Goal: Information Seeking & Learning: Learn about a topic

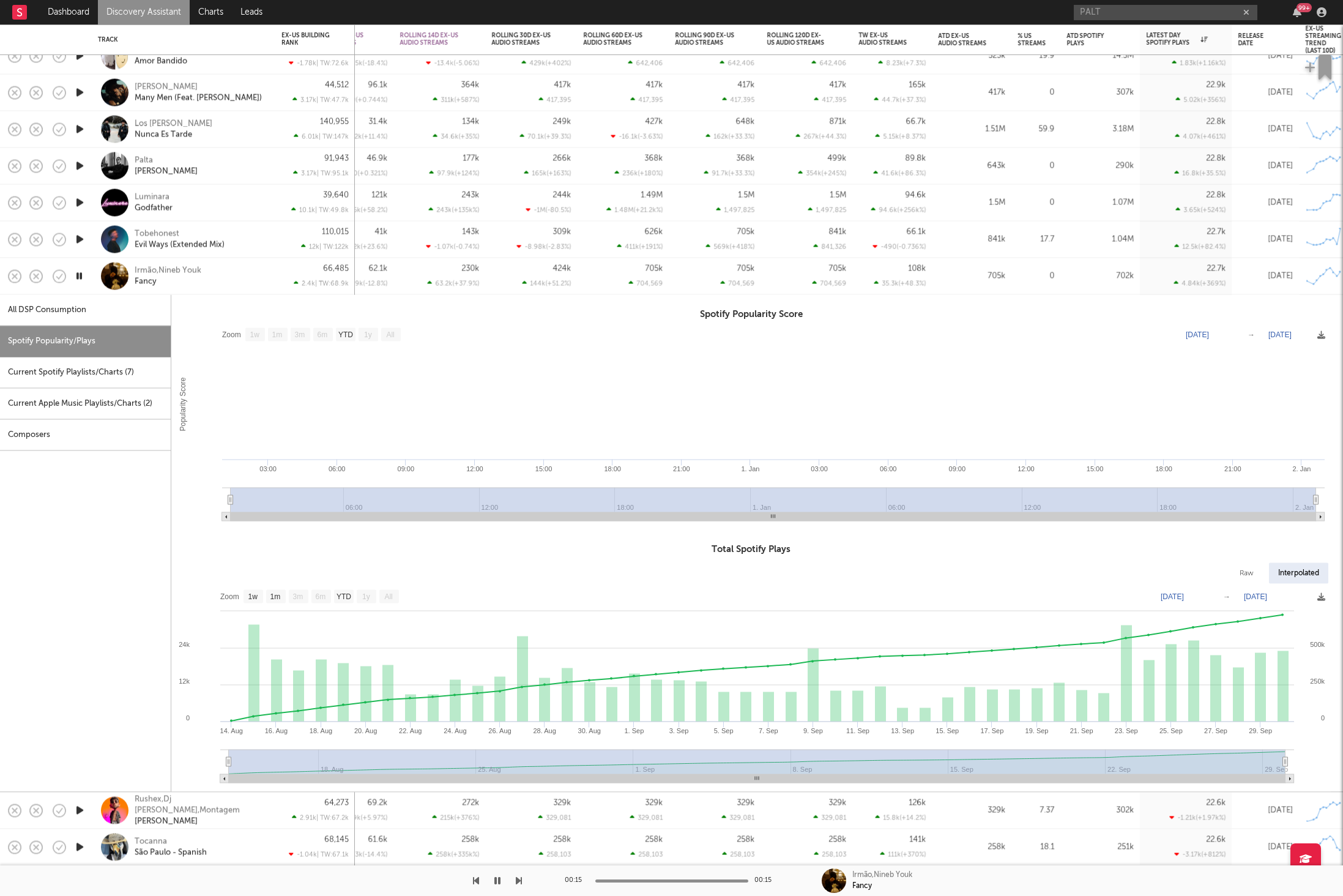
select select "1w"
click at [232, 288] on div "Irmão,Nineb Youk Fancy" at bounding box center [184, 276] width 171 height 36
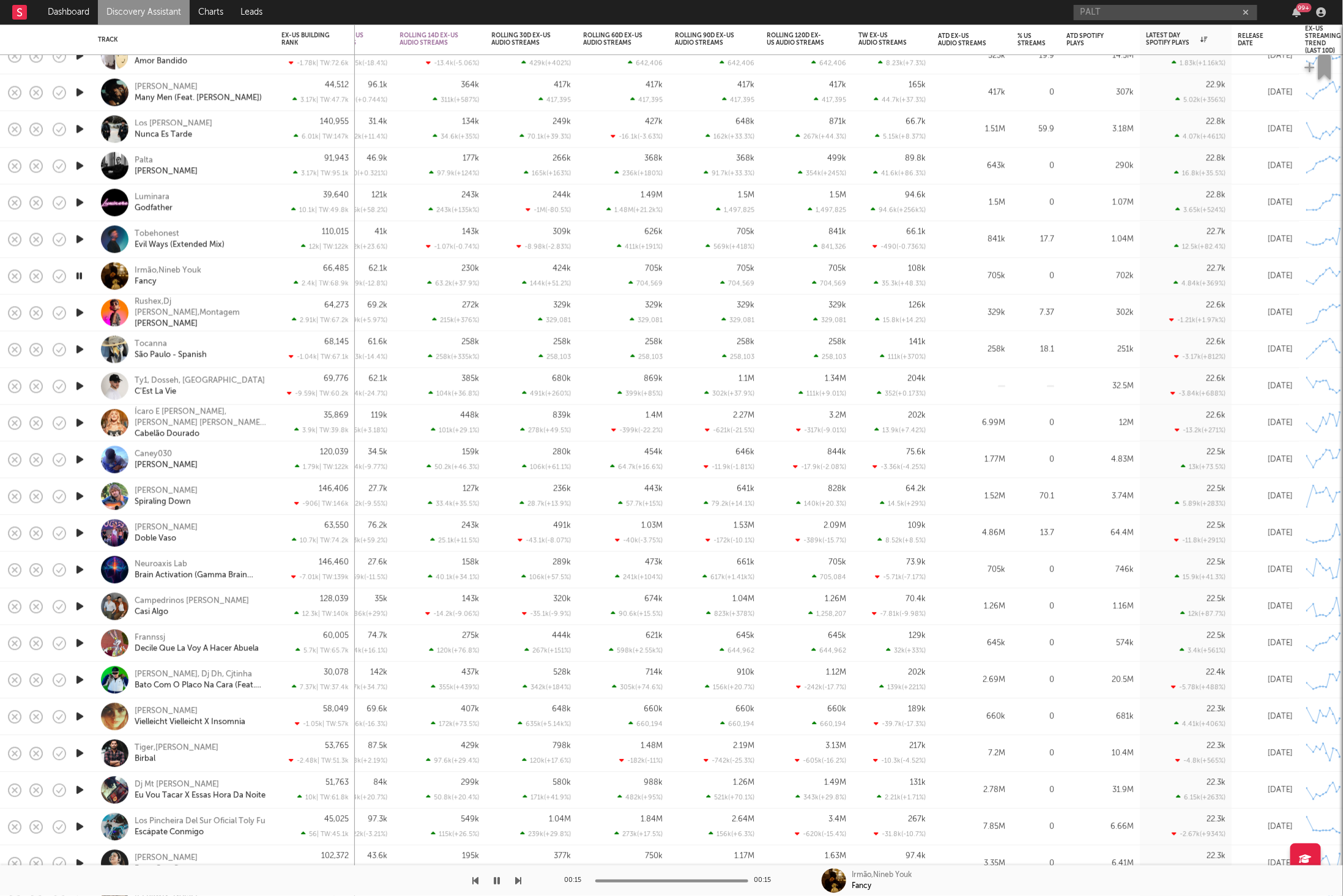
click at [81, 310] on icon "button" at bounding box center [80, 313] width 13 height 15
click at [519, 881] on icon "button" at bounding box center [519, 881] width 6 height 10
click at [521, 878] on icon "button" at bounding box center [519, 881] width 6 height 10
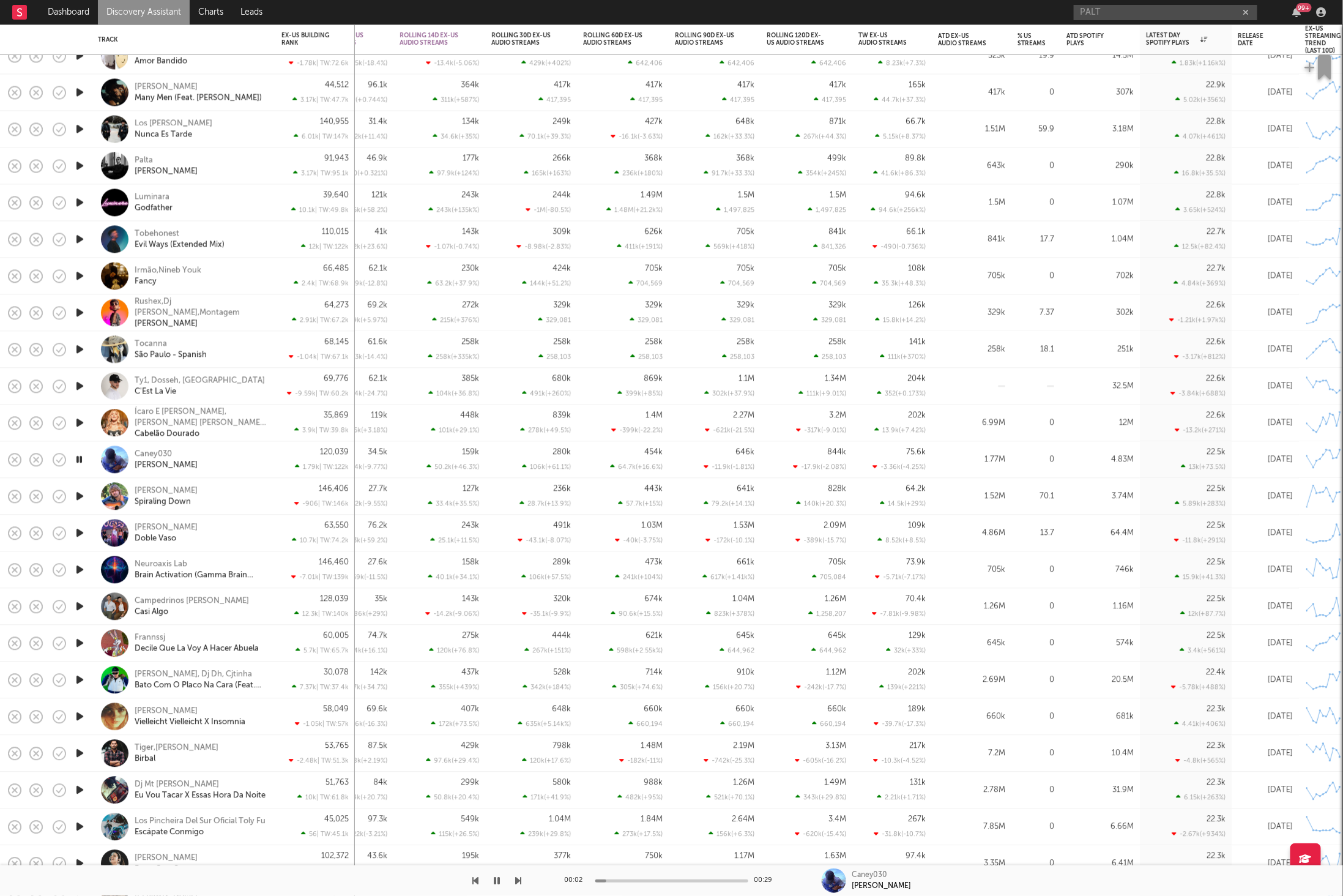
click at [267, 470] on div "Caney030 [PERSON_NAME]" at bounding box center [184, 460] width 171 height 36
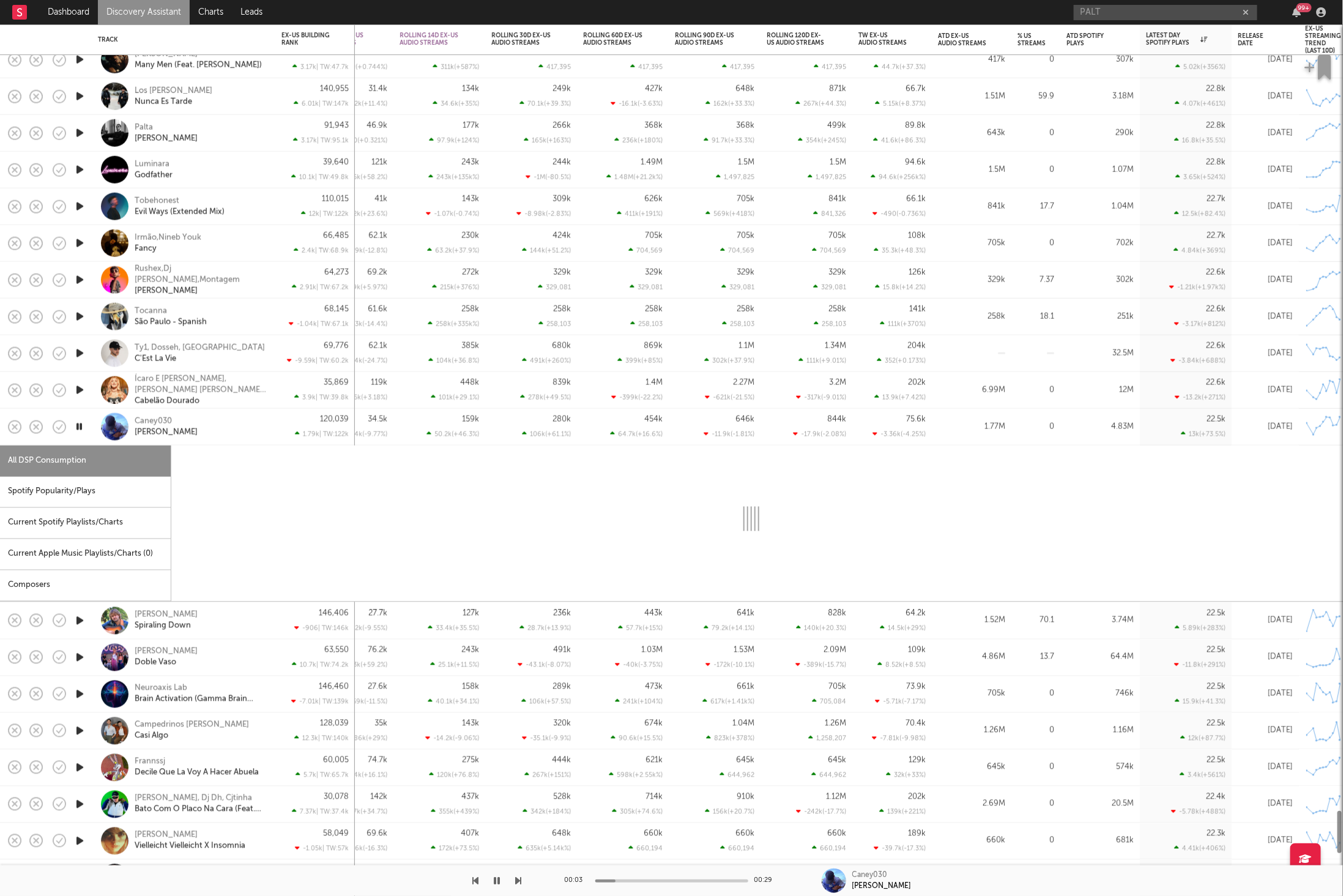
select select "6m"
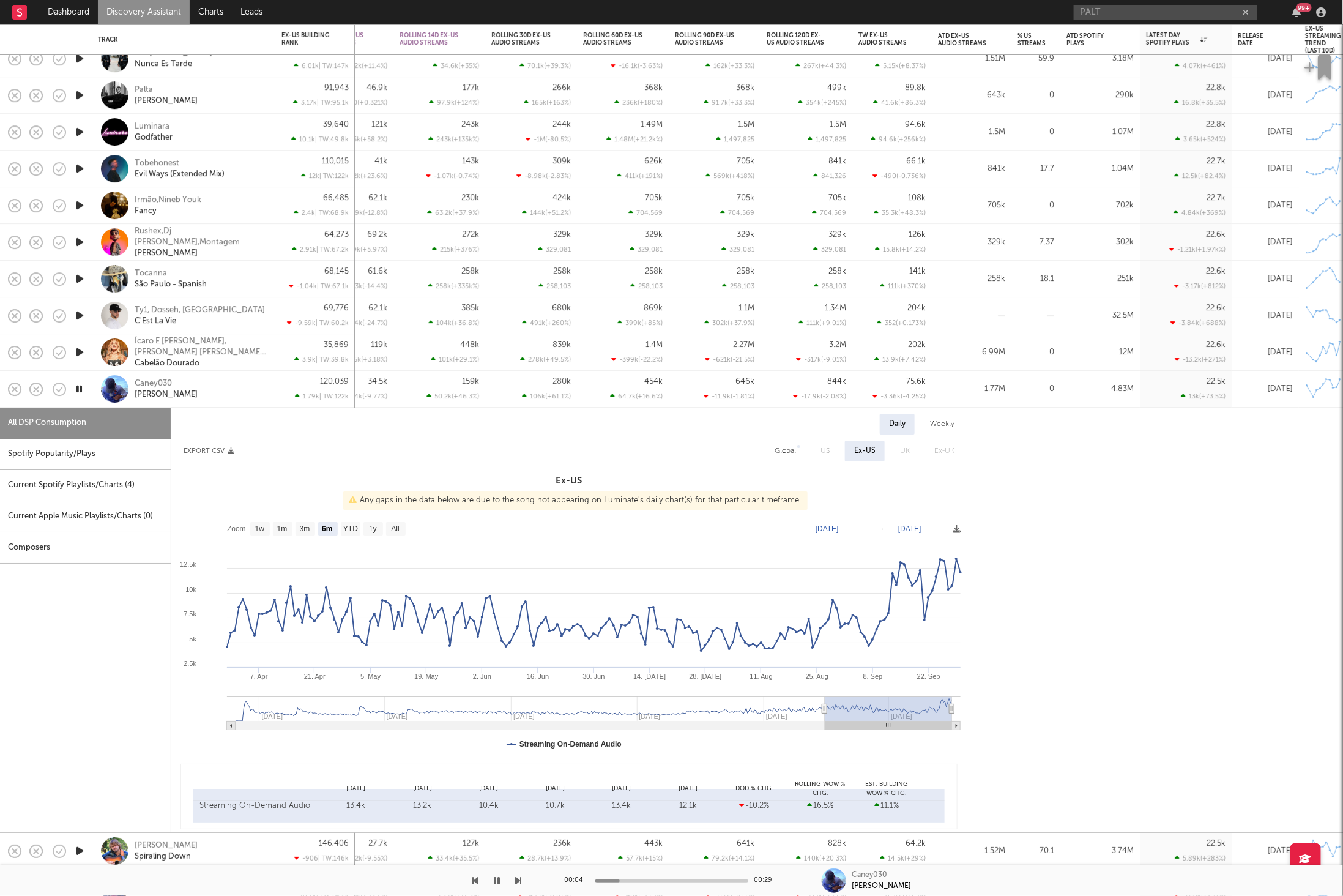
click at [62, 450] on div "Spotify Popularity/Plays" at bounding box center [85, 454] width 171 height 31
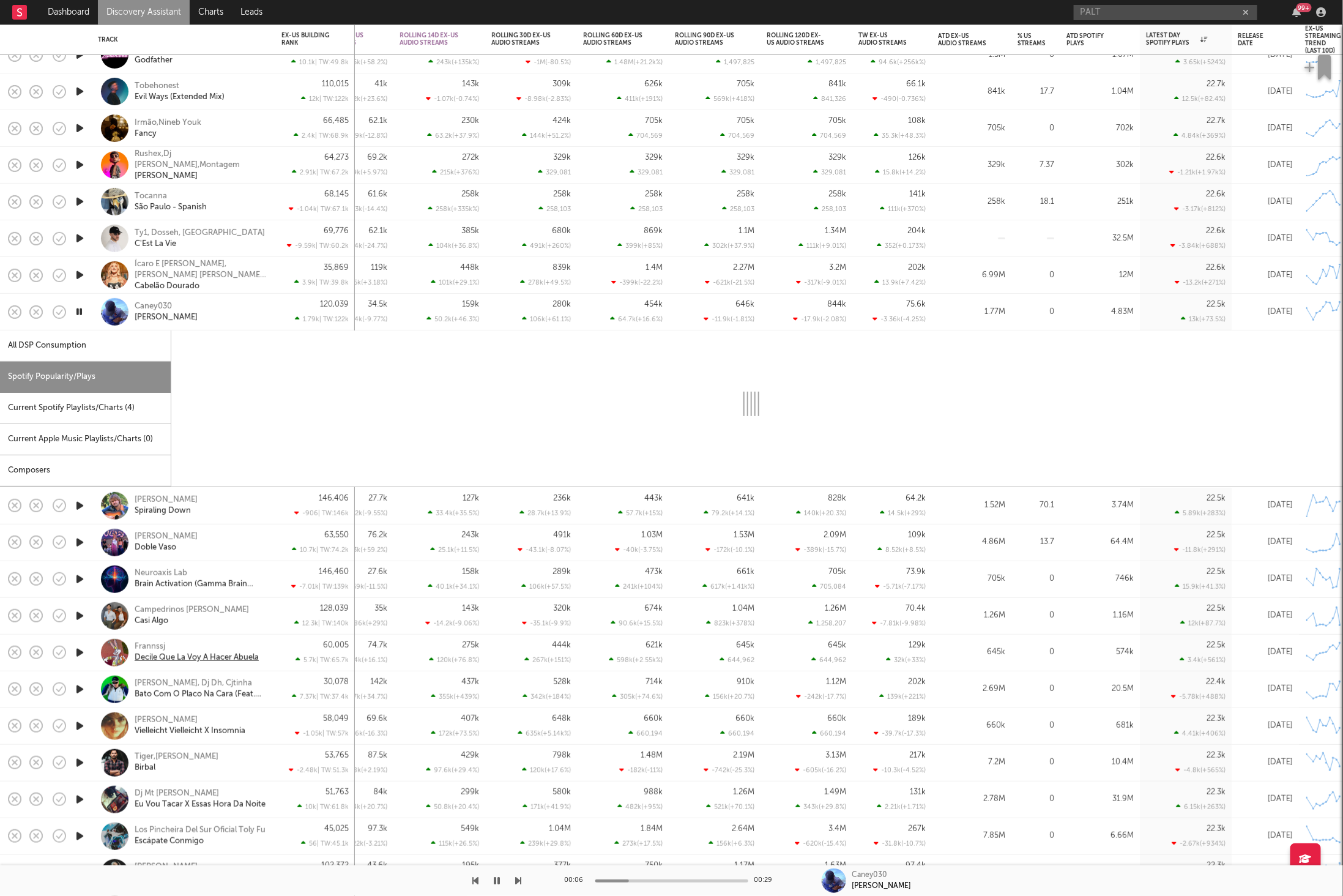
click at [232, 313] on div "Caney030 [PERSON_NAME]" at bounding box center [200, 312] width 131 height 22
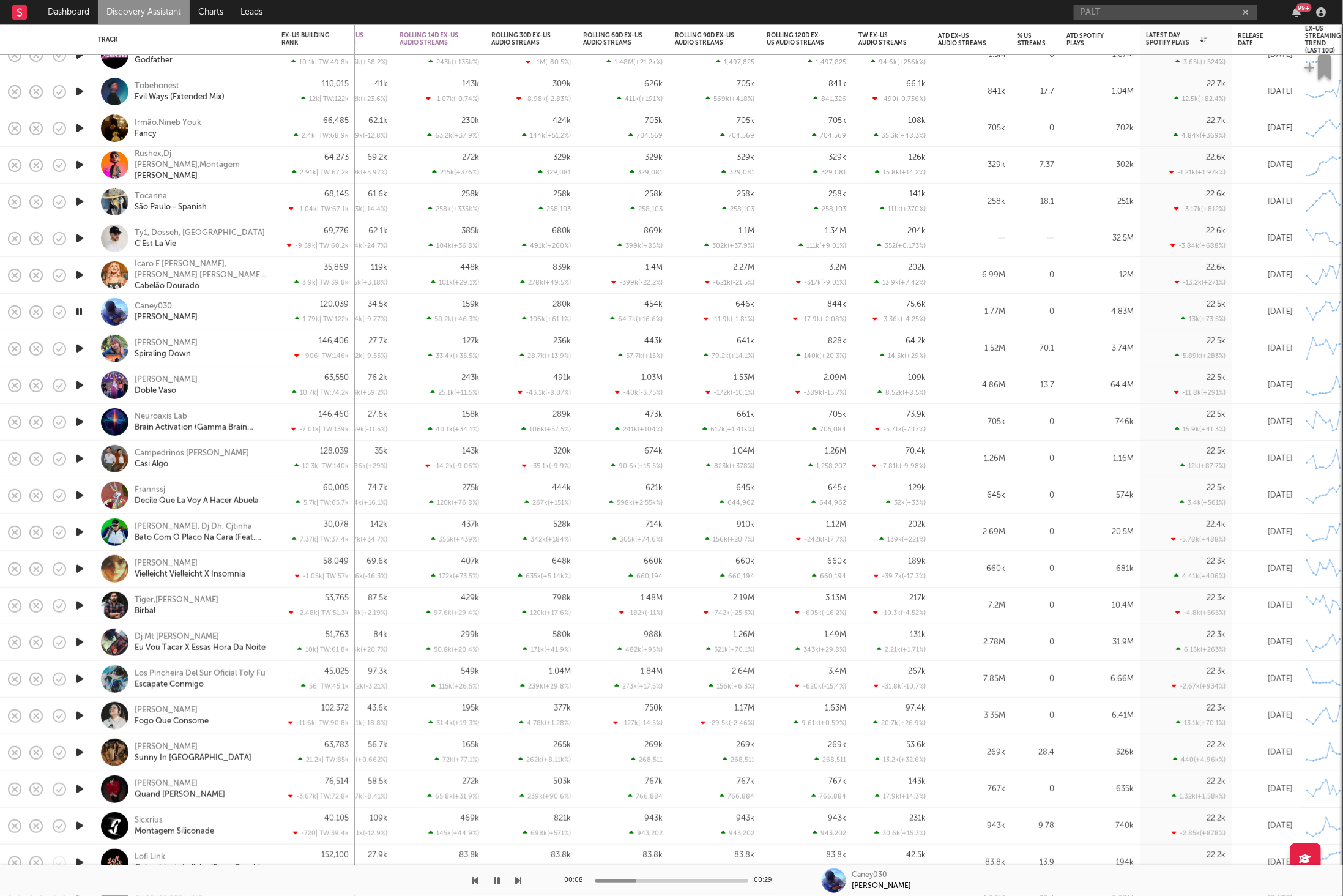
click at [523, 878] on div "00:08 00:29 Caney030 [PERSON_NAME]" at bounding box center [672, 881] width 1343 height 31
click at [519, 876] on icon "button" at bounding box center [519, 881] width 6 height 10
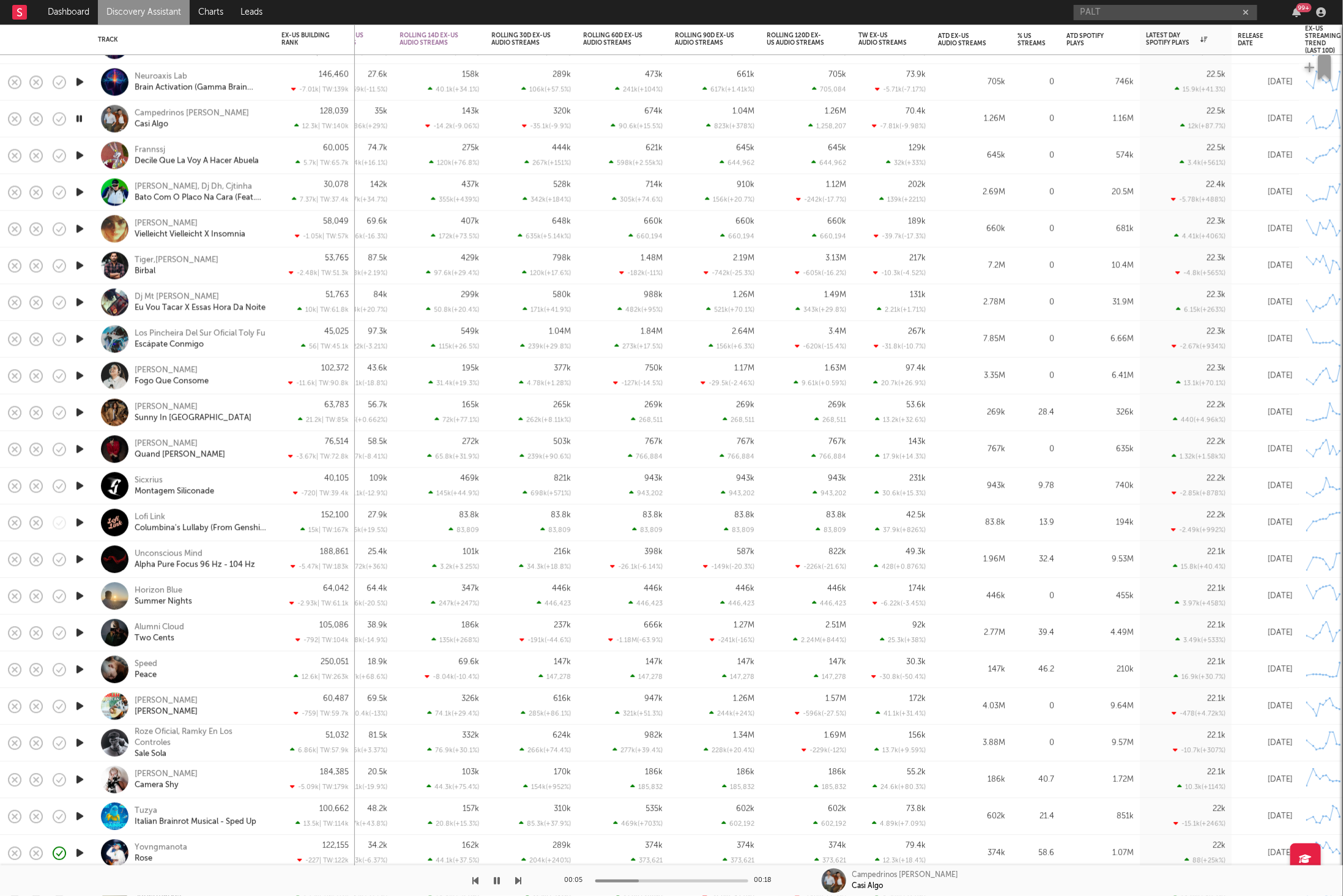
click at [521, 877] on icon "button" at bounding box center [519, 881] width 6 height 10
click at [509, 892] on div at bounding box center [261, 881] width 522 height 31
click at [516, 881] on icon "button" at bounding box center [519, 881] width 6 height 10
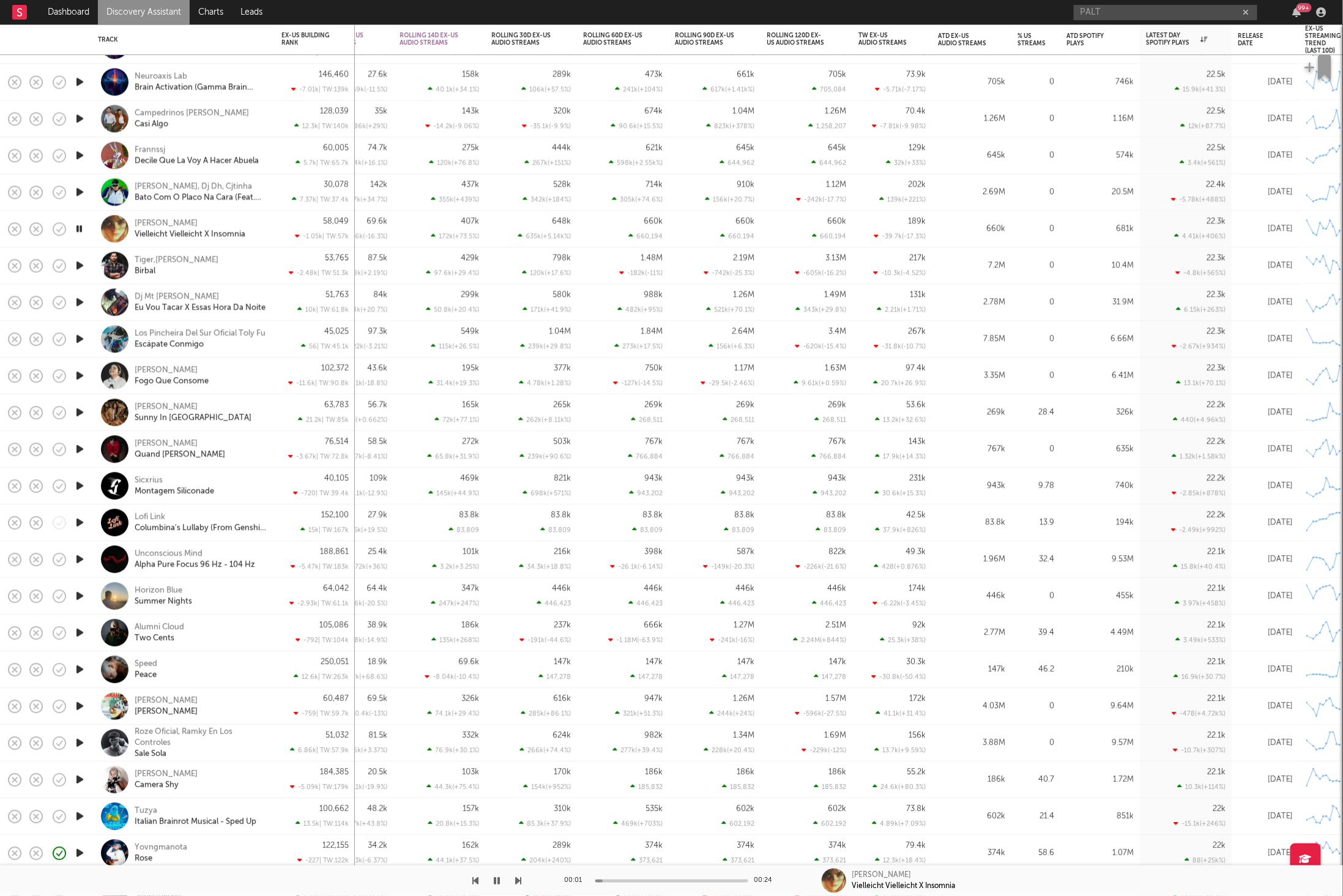
click at [516, 881] on icon "button" at bounding box center [519, 881] width 6 height 10
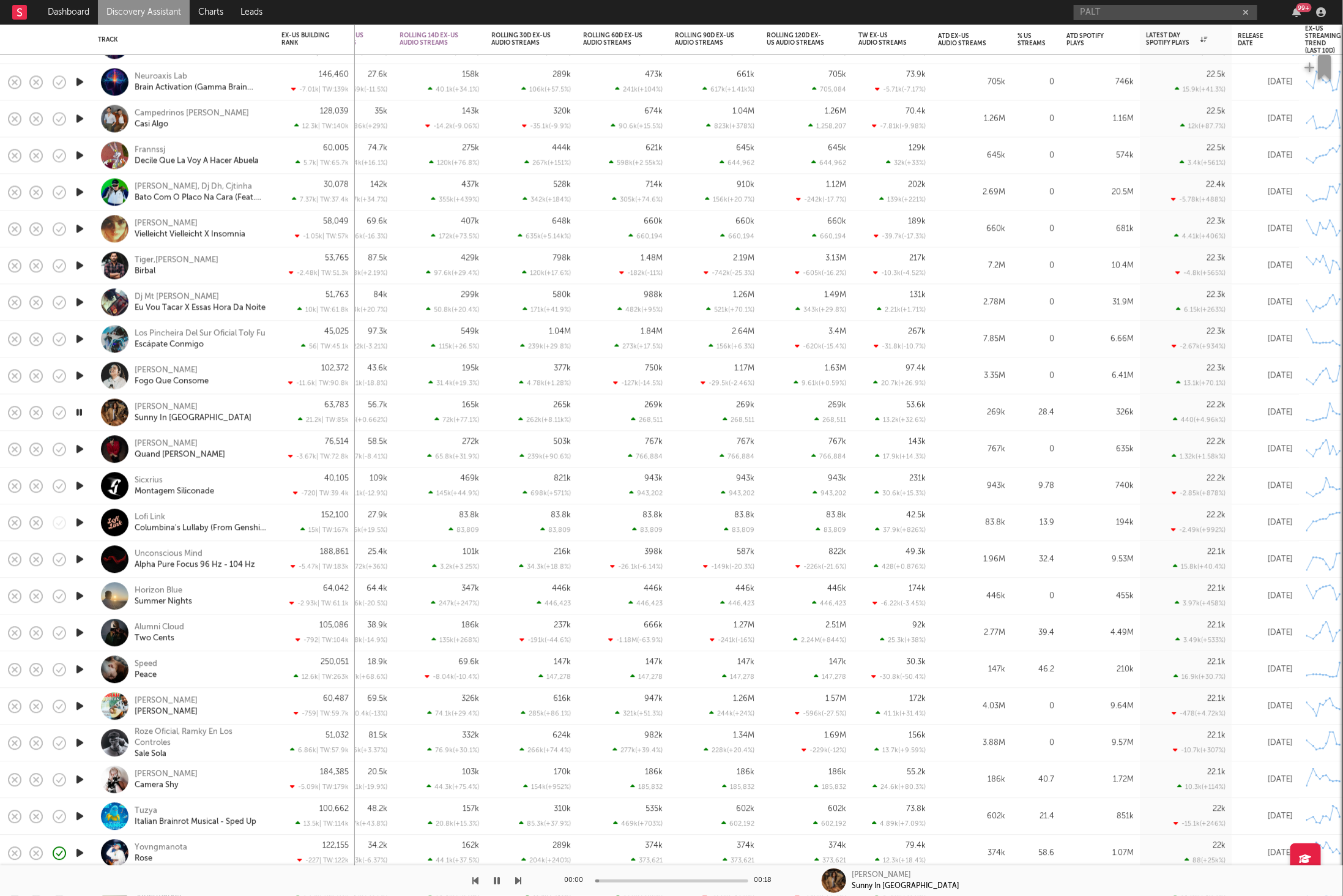
click at [516, 881] on icon "button" at bounding box center [519, 881] width 6 height 10
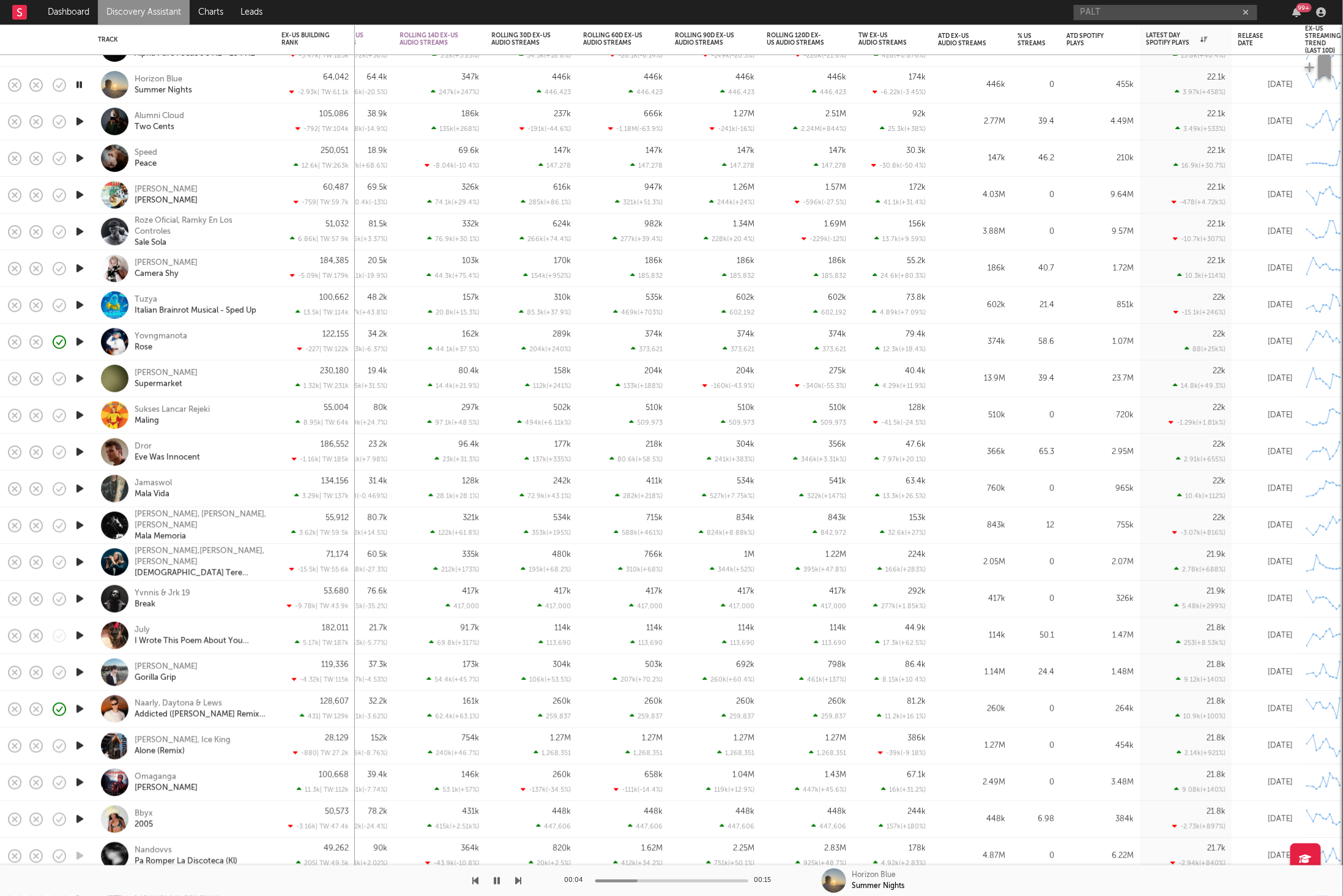
click at [238, 84] on div "Horizon Blue Summer Nights" at bounding box center [200, 85] width 131 height 22
click at [259, 83] on div "Horizon Blue Summer Nights" at bounding box center [200, 85] width 131 height 22
select select "1w"
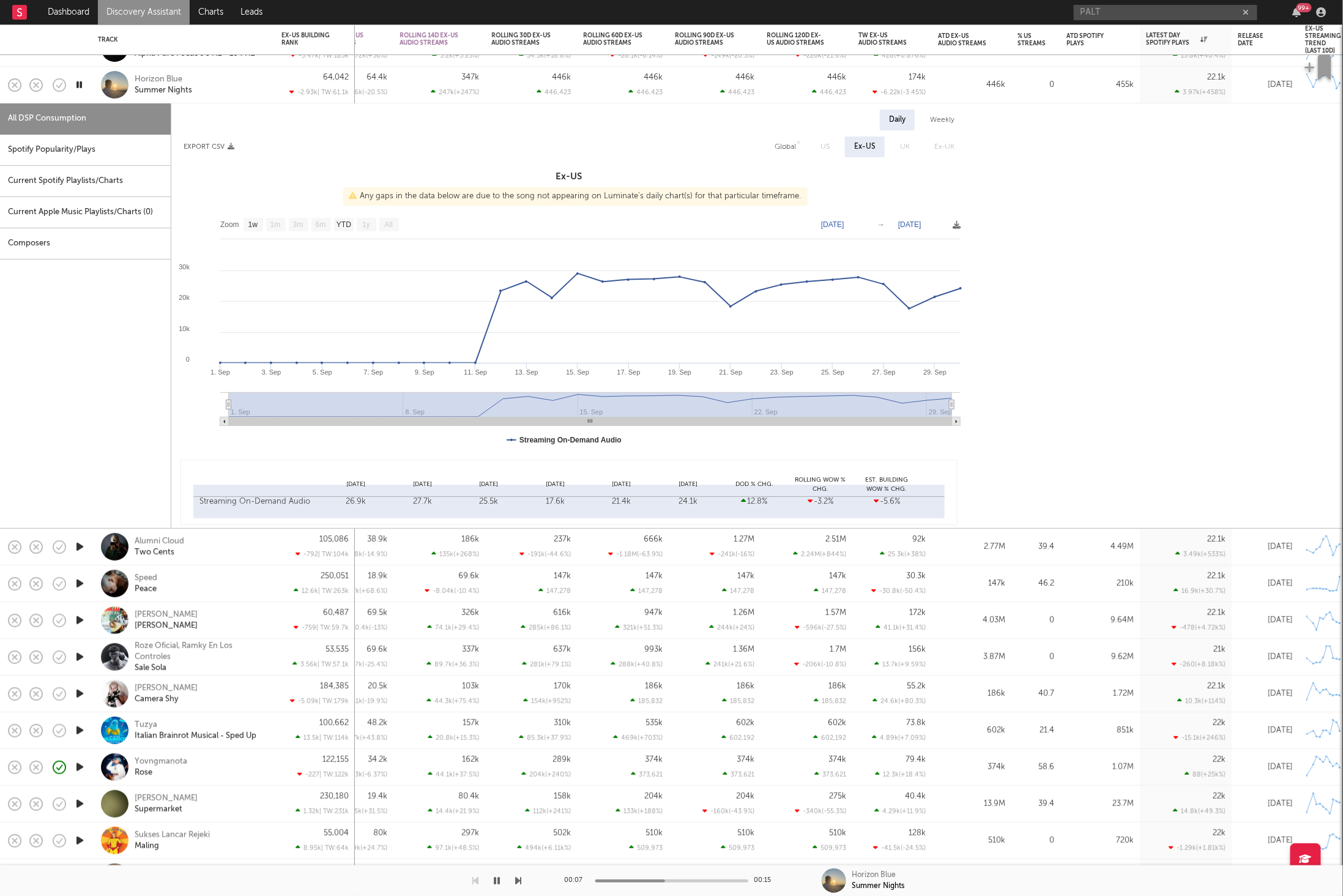
click at [44, 152] on div "Spotify Popularity/Plays" at bounding box center [85, 150] width 171 height 31
select select "1w"
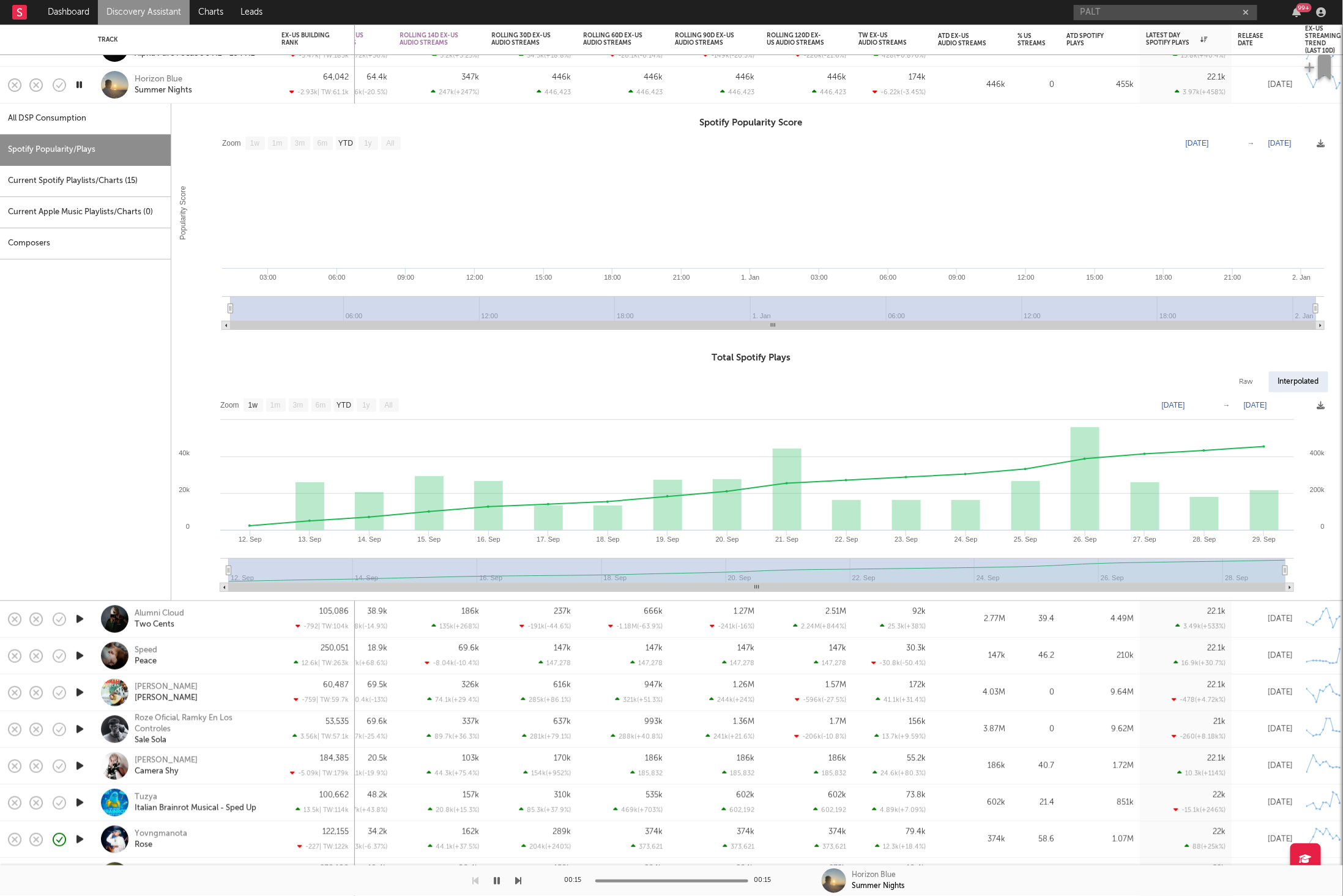
click at [234, 78] on div "Horizon Blue Summer Nights" at bounding box center [200, 85] width 131 height 22
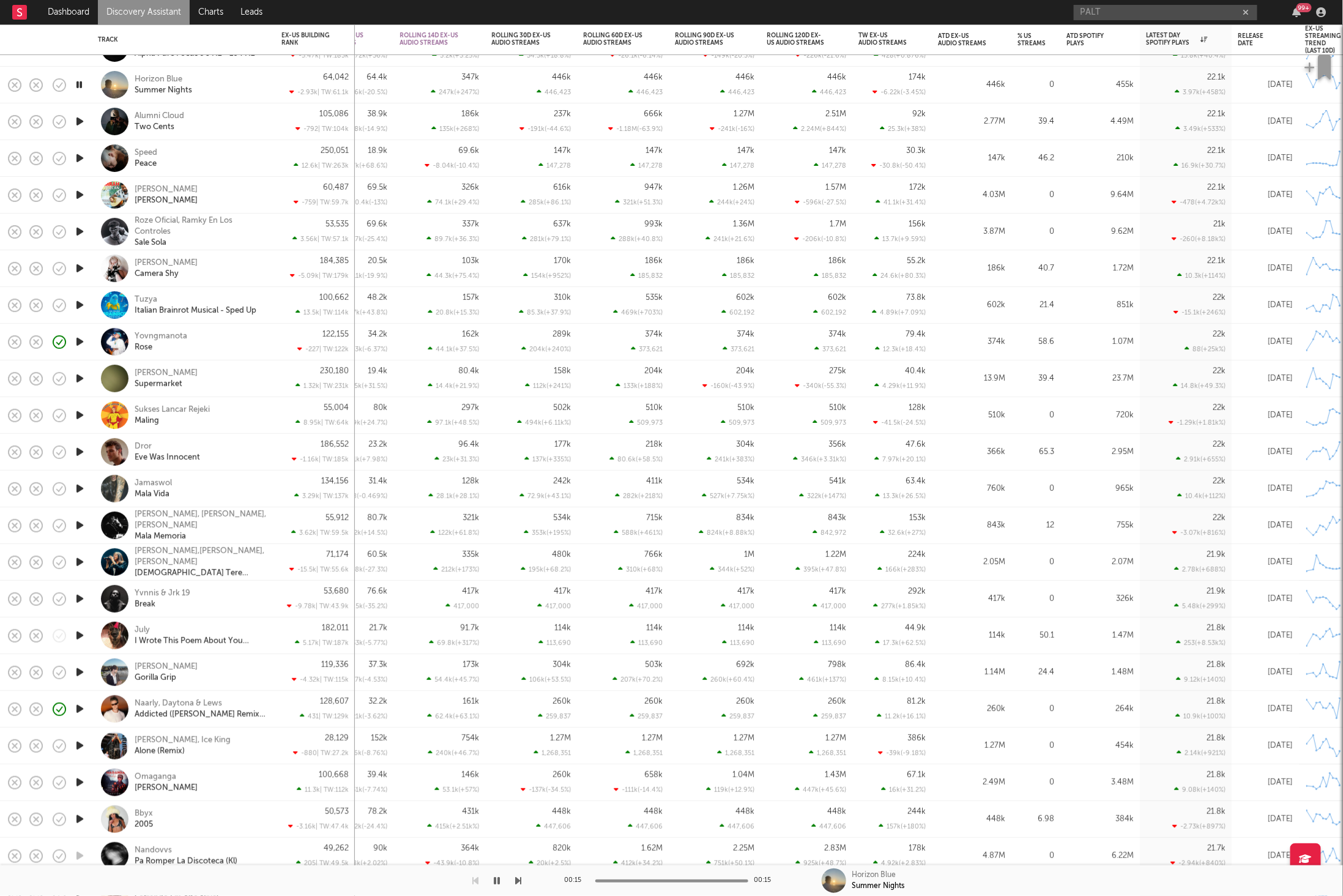
click at [521, 877] on div "00:15 00:15 Horizon Blue Summer Nights" at bounding box center [672, 881] width 1343 height 31
click at [519, 877] on icon "button" at bounding box center [519, 881] width 6 height 10
click at [517, 876] on icon "button" at bounding box center [519, 881] width 6 height 10
click at [83, 193] on icon "button" at bounding box center [80, 195] width 13 height 15
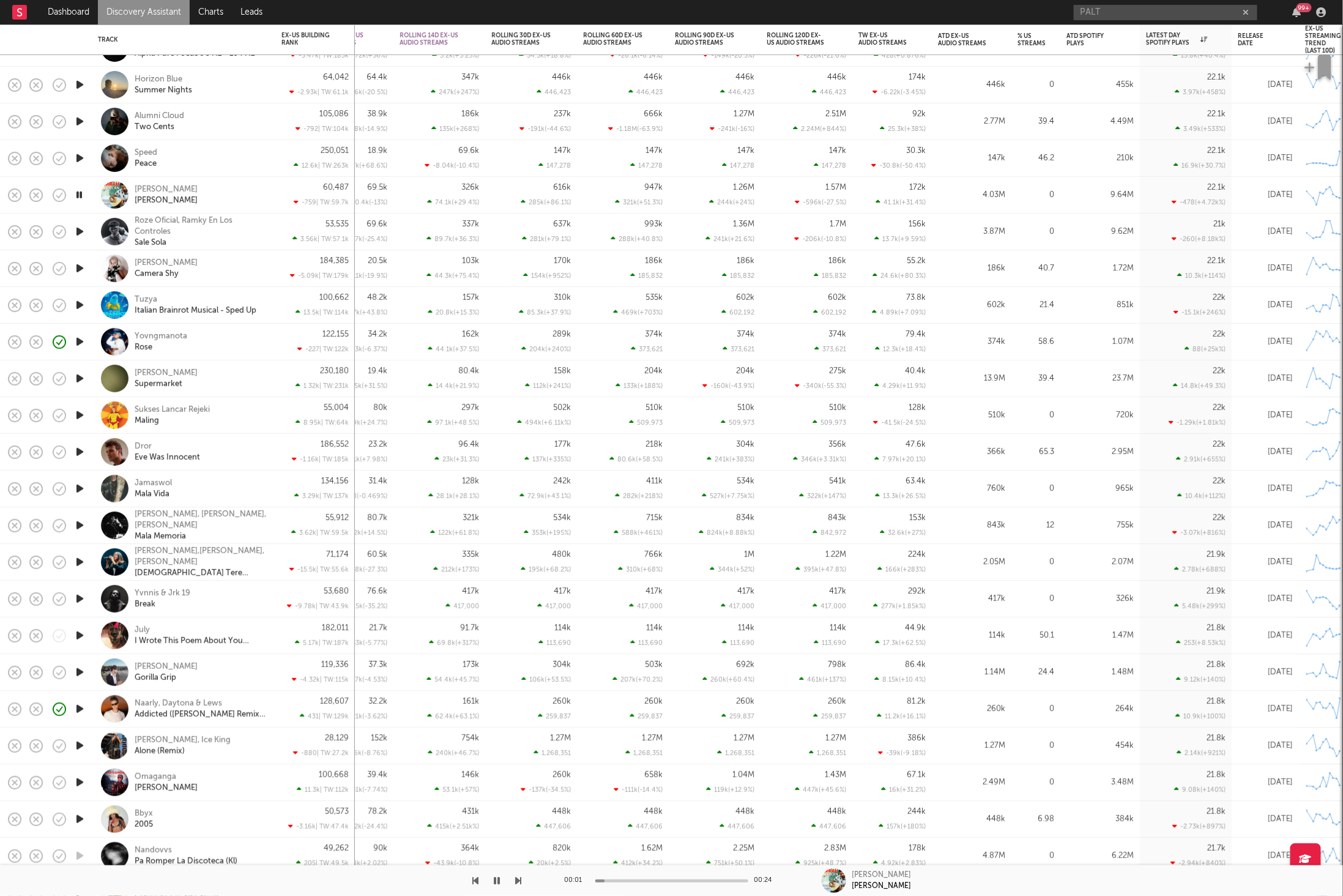
click at [519, 881] on icon "button" at bounding box center [519, 881] width 6 height 10
click at [227, 263] on div "[PERSON_NAME] Camera Shy" at bounding box center [200, 268] width 131 height 22
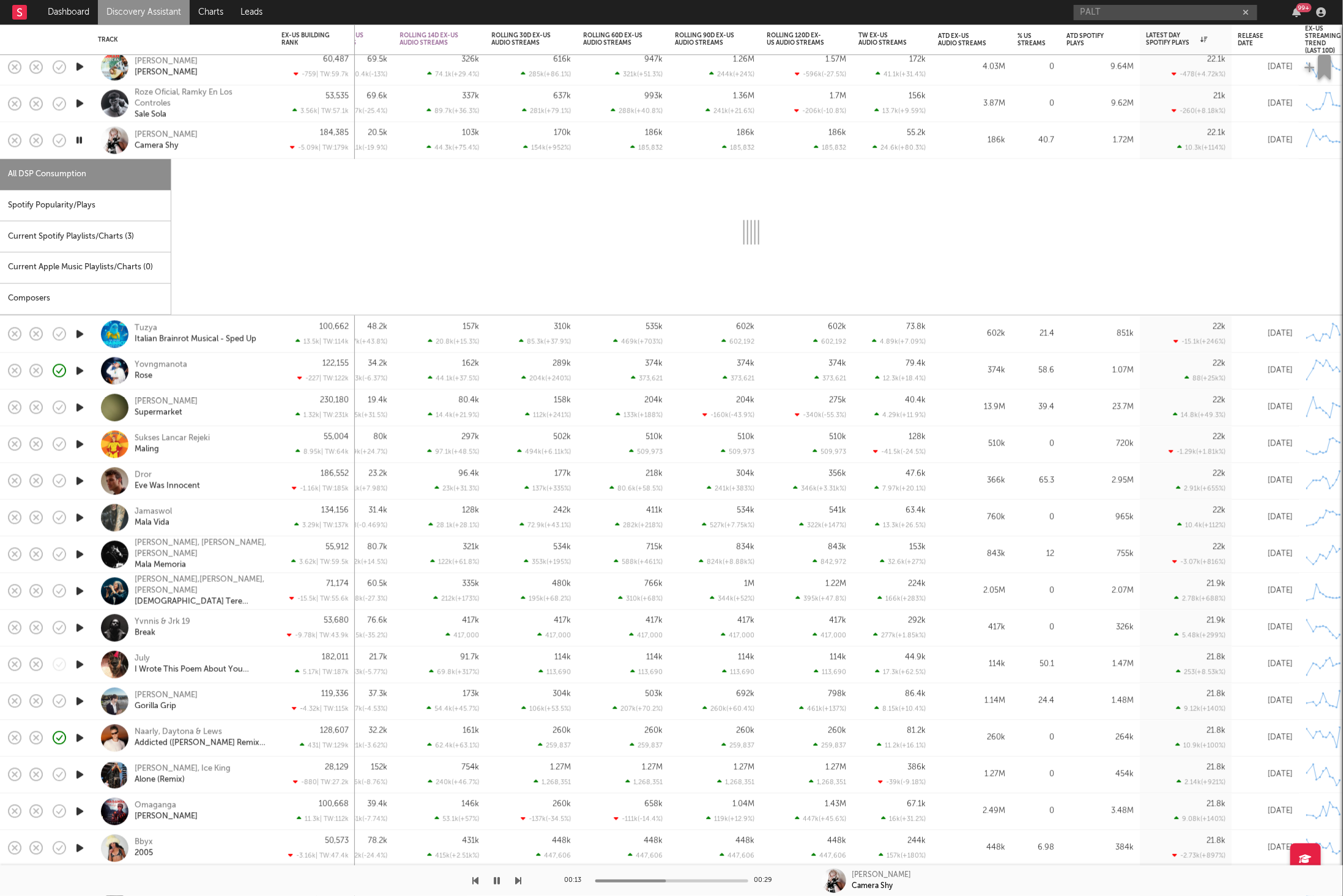
select select "1w"
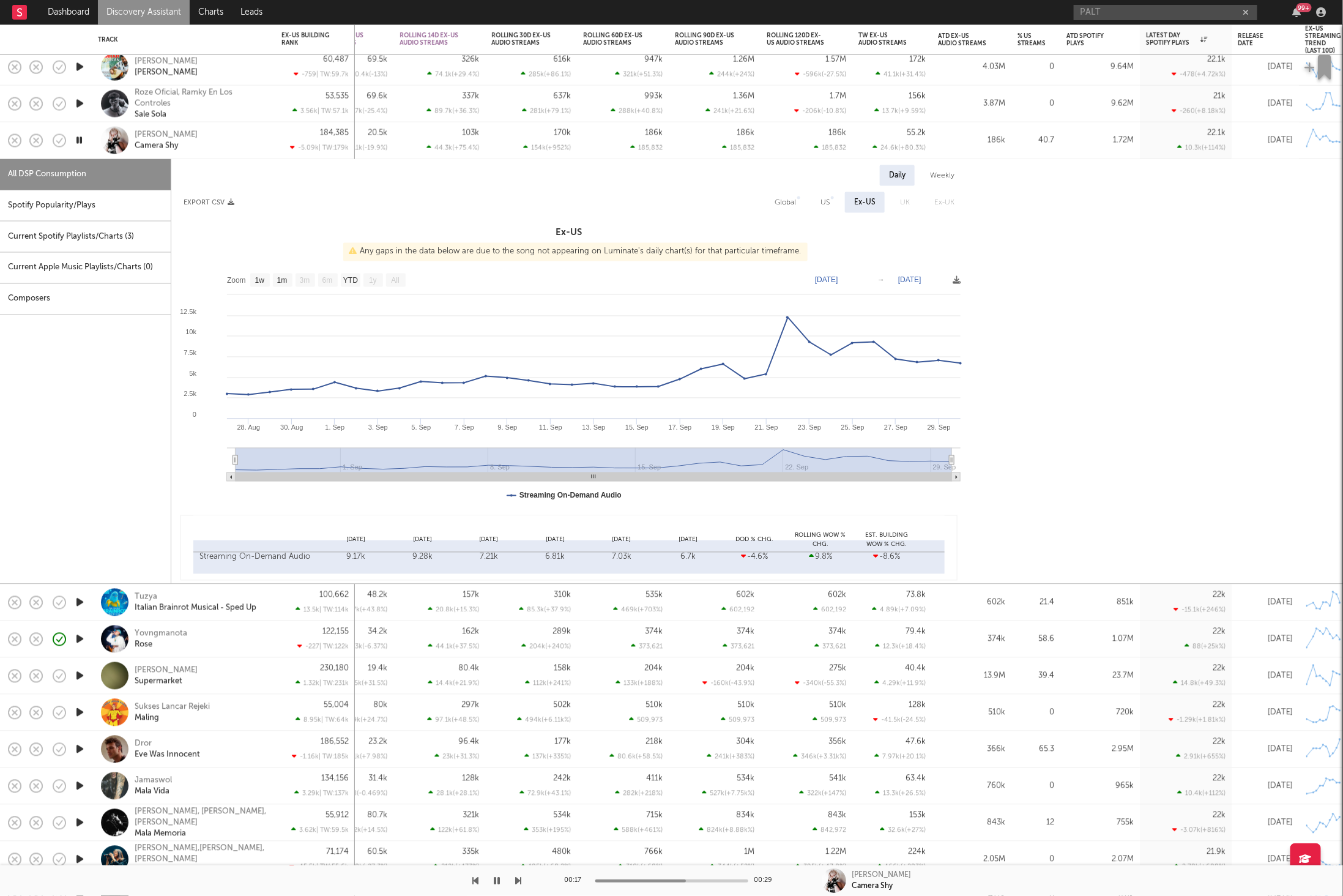
click at [112, 199] on div "Spotify Popularity/Plays" at bounding box center [85, 206] width 171 height 31
select select "1w"
select select "6m"
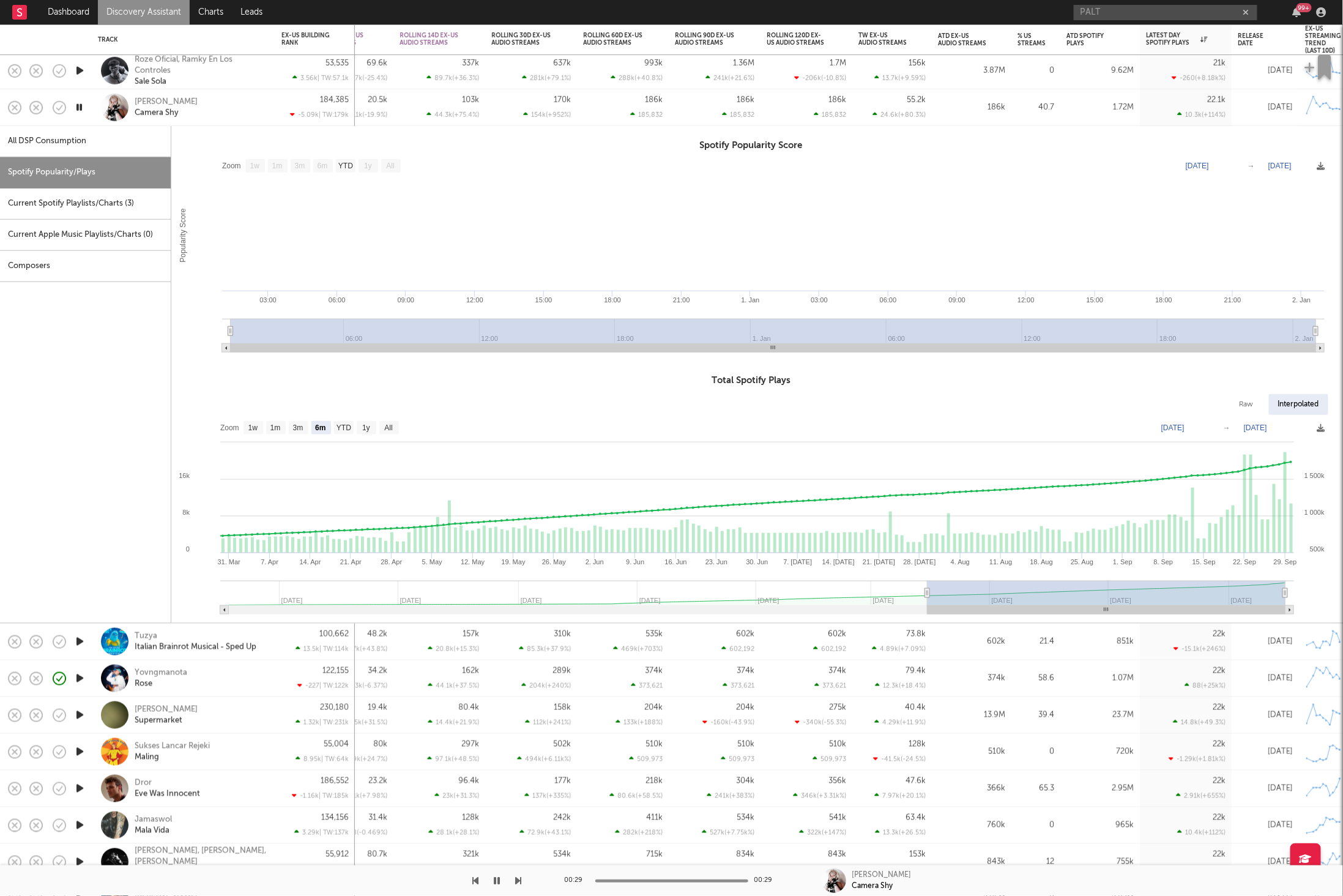
click at [210, 100] on div "[PERSON_NAME] Camera Shy" at bounding box center [200, 107] width 131 height 22
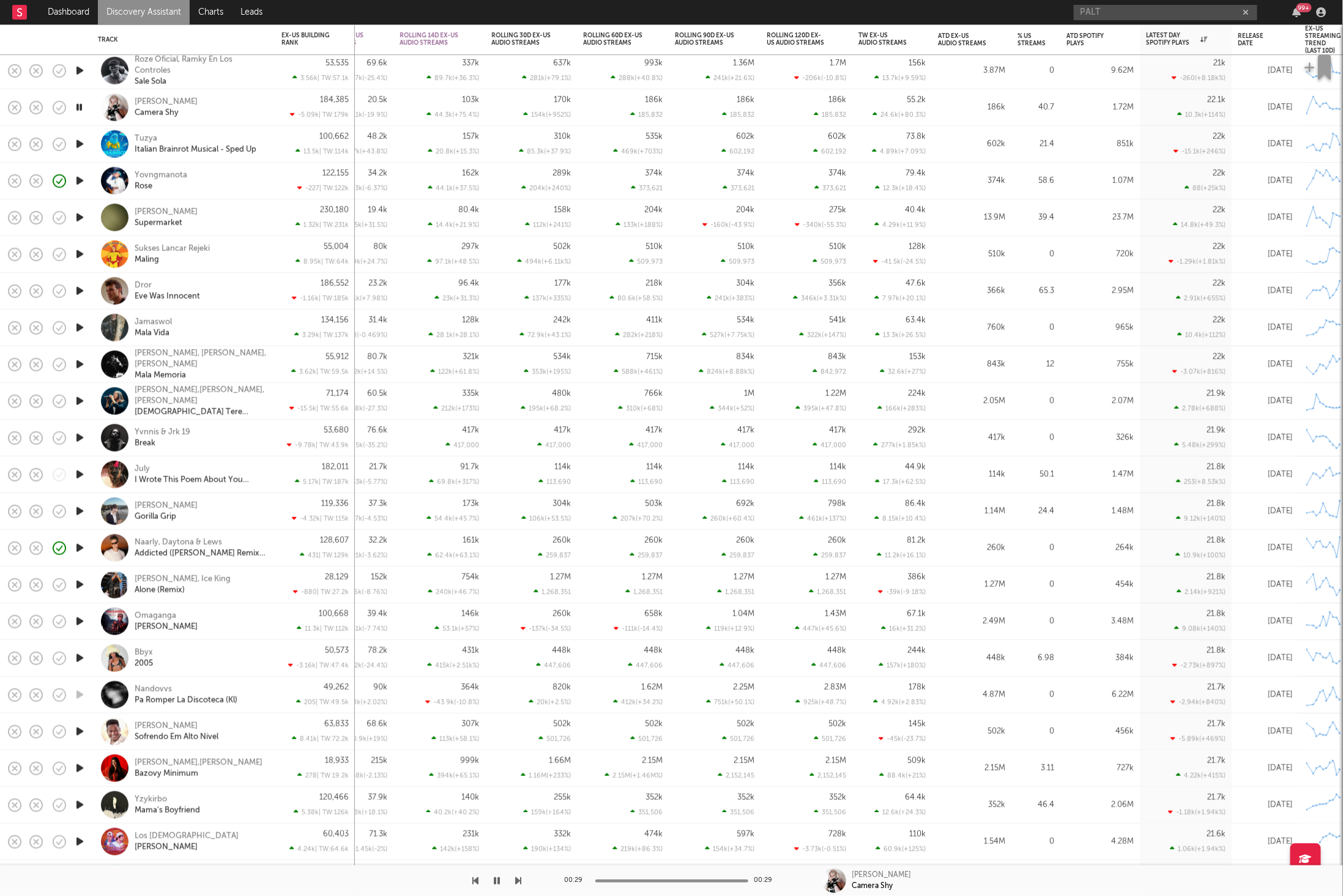
click at [521, 881] on icon "button" at bounding box center [519, 881] width 6 height 10
click at [521, 881] on icon "button" at bounding box center [519, 881] width 6 height 10
click at [519, 878] on icon "button" at bounding box center [519, 881] width 6 height 10
click at [519, 878] on icon "button" at bounding box center [519, 881] width 6 height 10
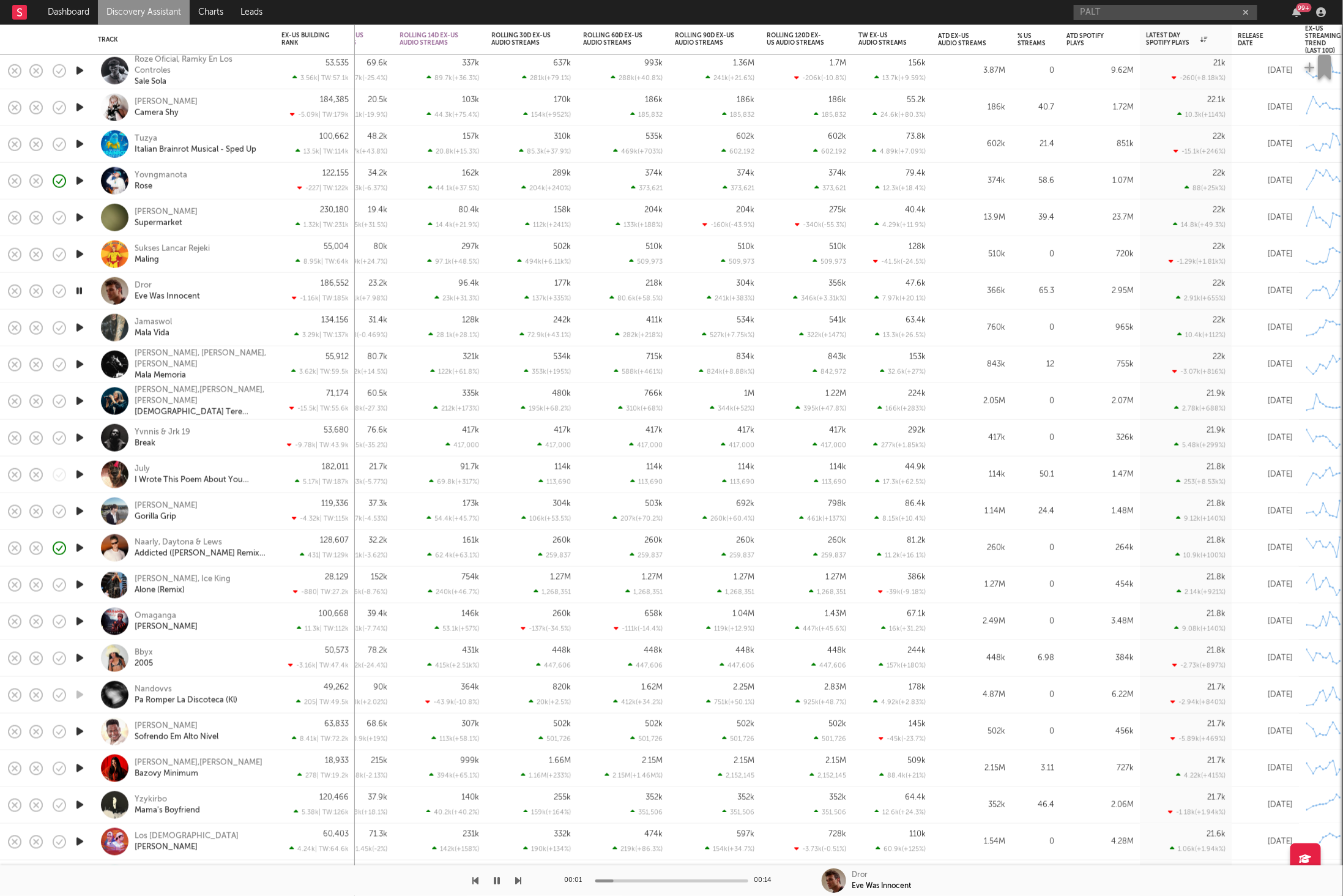
click at [518, 880] on icon "button" at bounding box center [519, 881] width 6 height 10
click at [201, 323] on div "Jamaswol Mala Vida" at bounding box center [200, 327] width 131 height 22
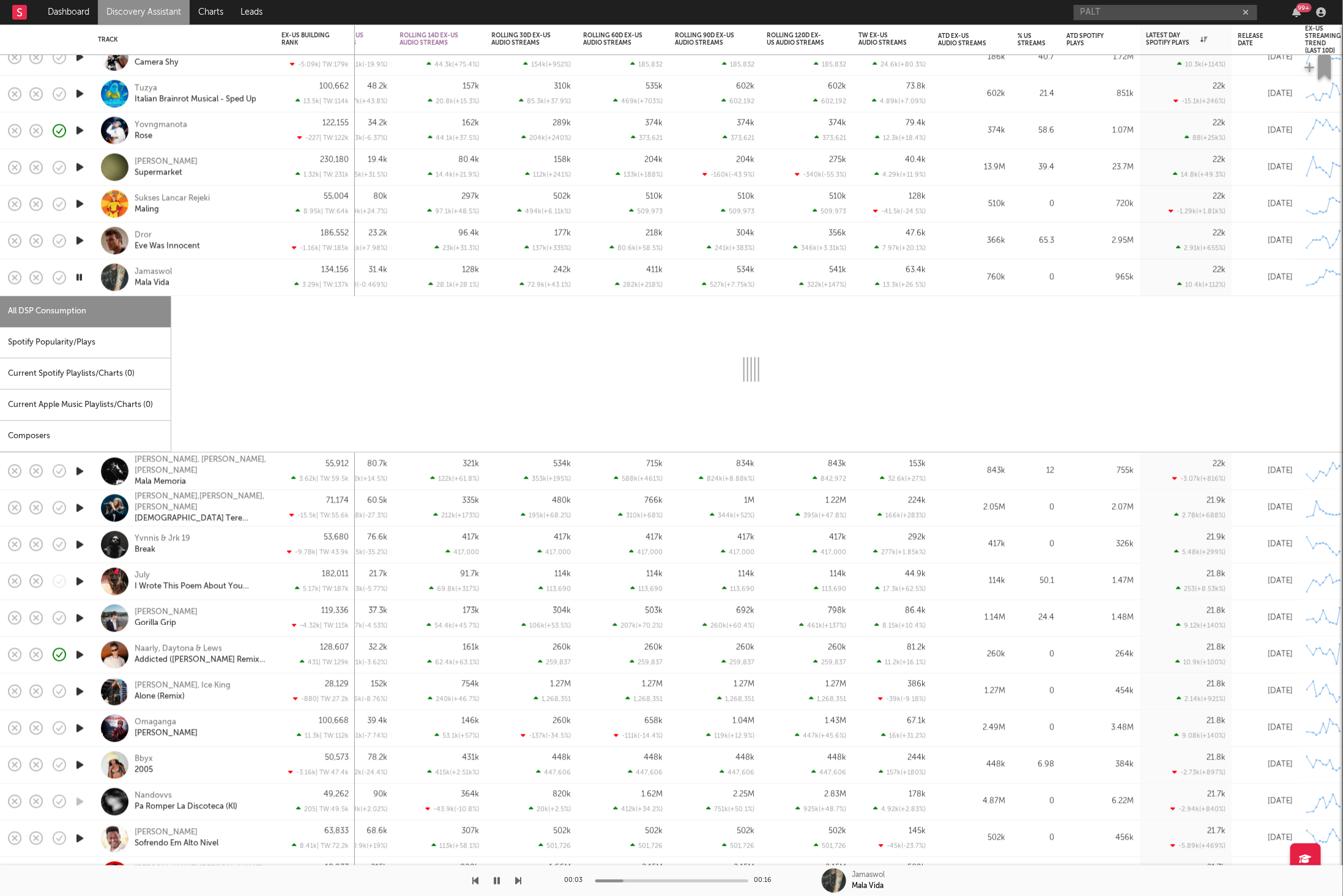
click at [110, 339] on div "Spotify Popularity/Plays" at bounding box center [85, 342] width 171 height 31
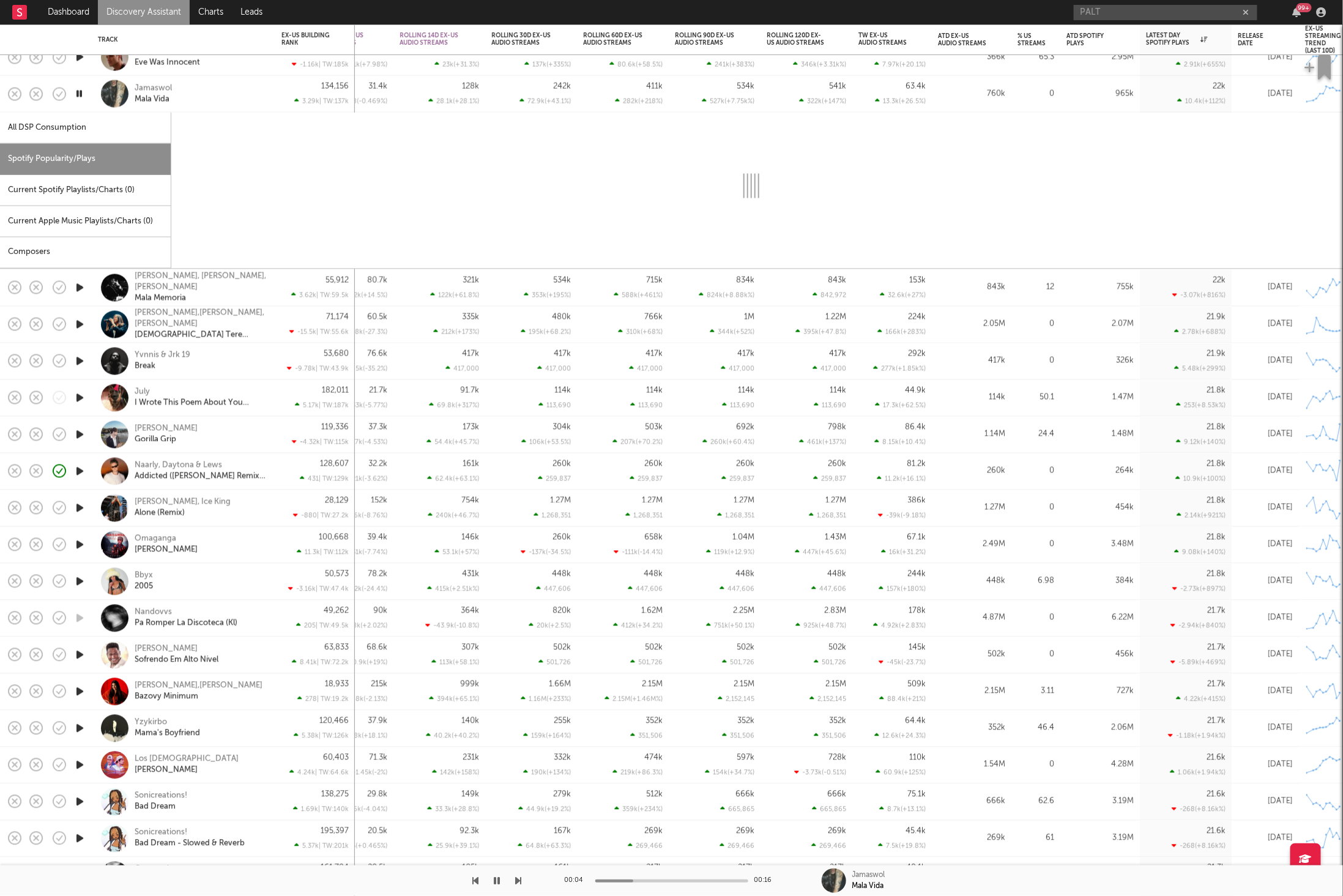
select select "1w"
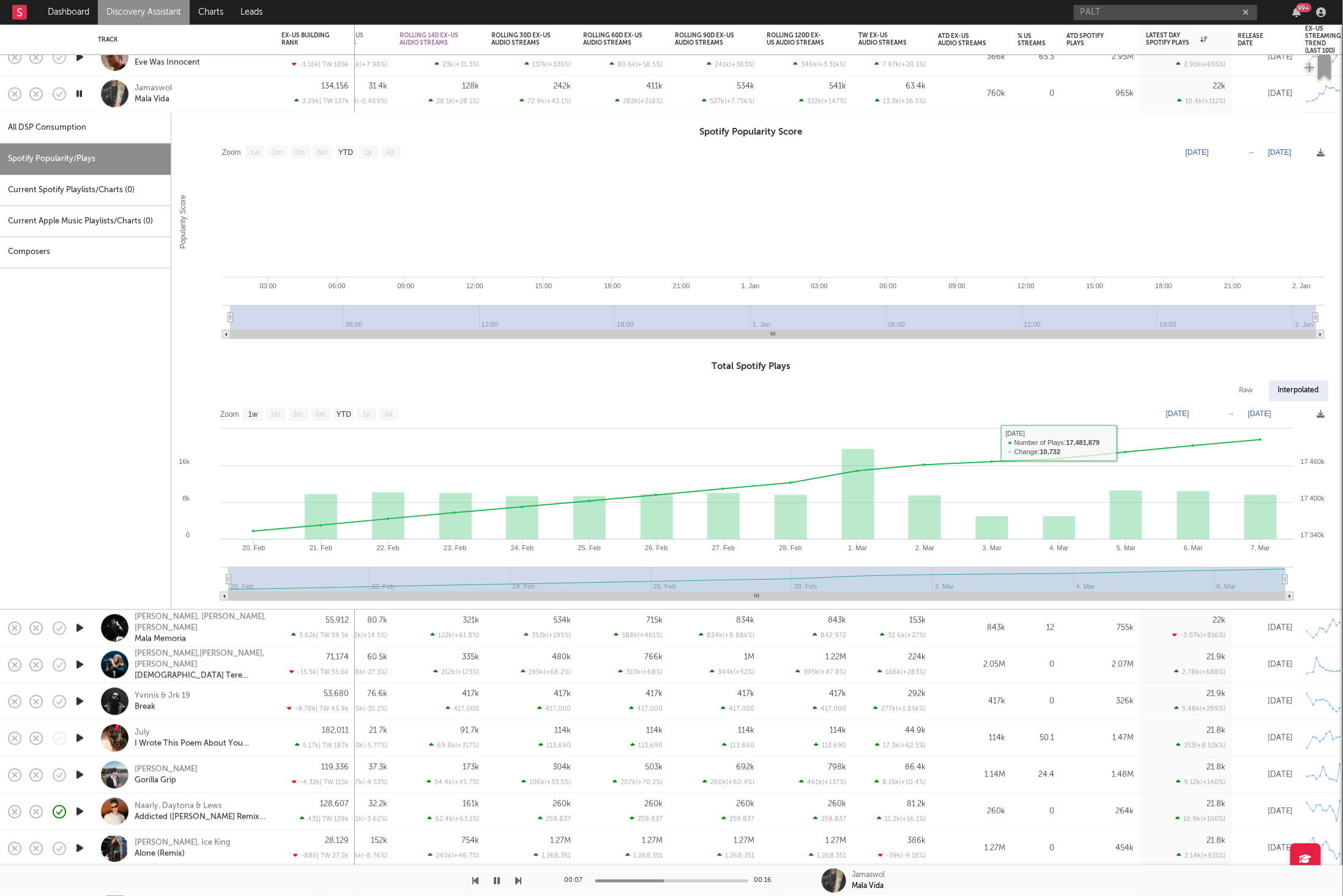
click at [199, 102] on div "Jamaswol Mala Vida" at bounding box center [200, 93] width 131 height 22
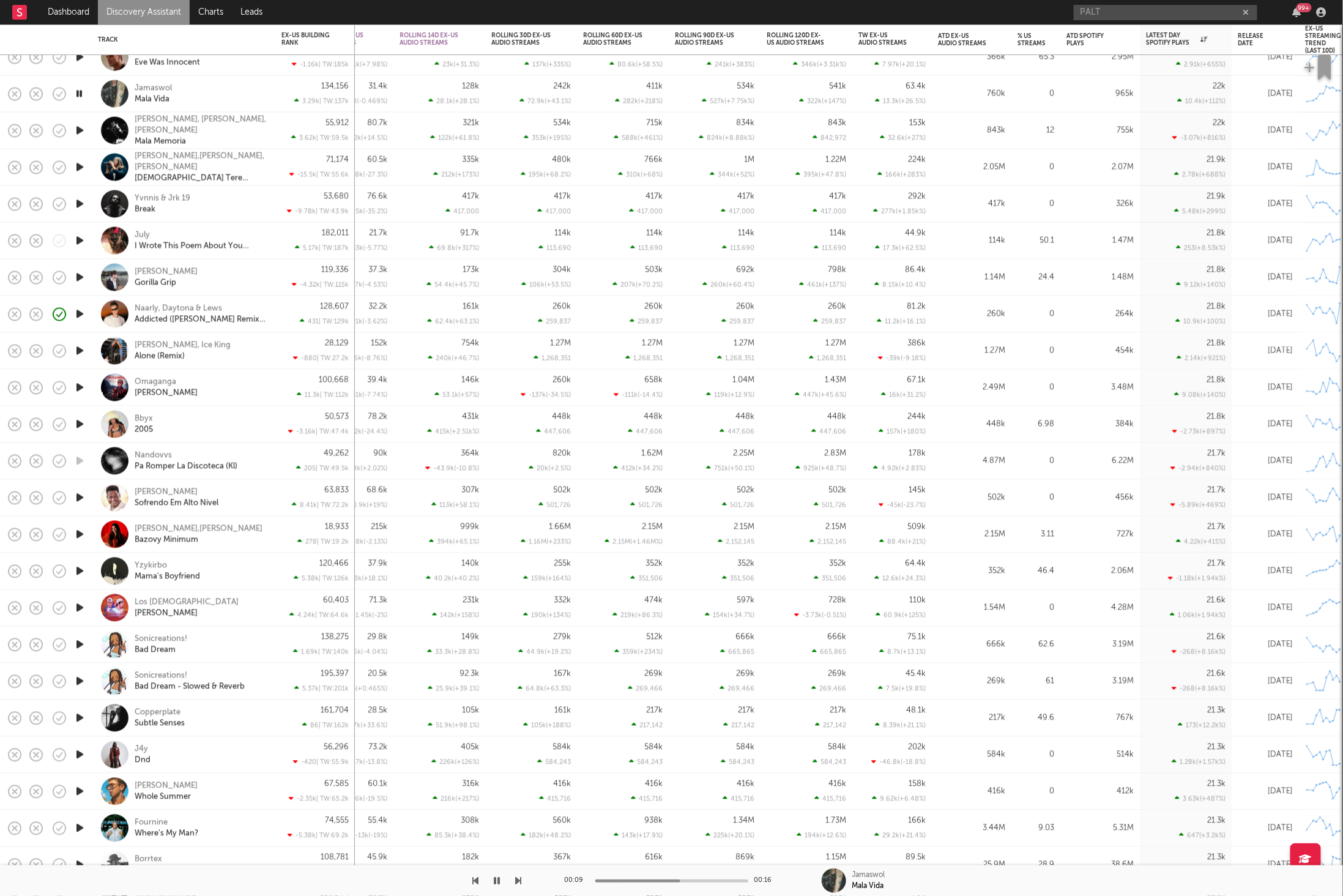
drag, startPoint x: 509, startPoint y: 880, endPoint x: 519, endPoint y: 880, distance: 10.0
click at [518, 880] on div at bounding box center [261, 881] width 522 height 31
click at [519, 880] on icon "button" at bounding box center [519, 881] width 6 height 10
click at [519, 880] on icon "button" at bounding box center [519, 881] width 6 height 10
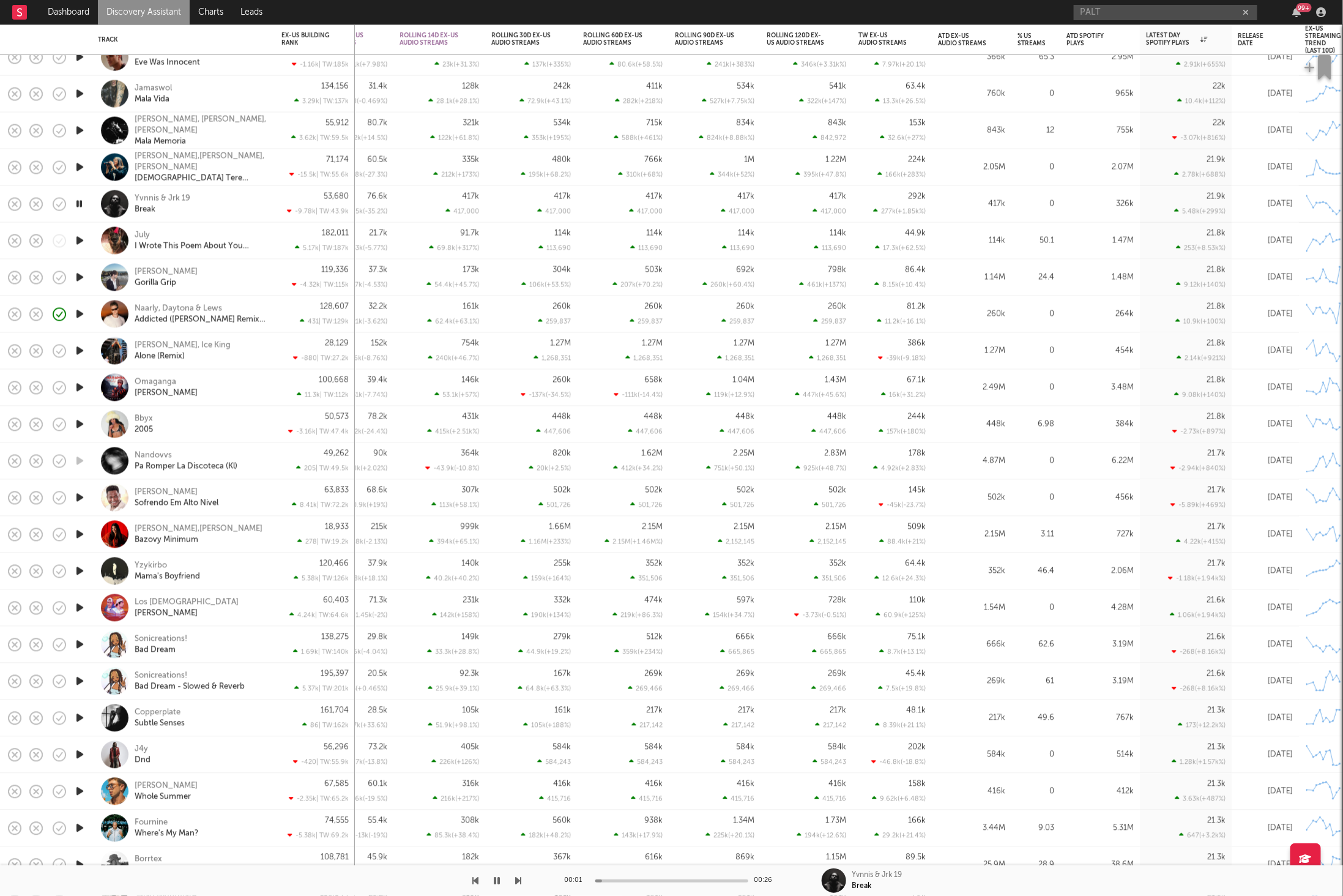
click at [519, 880] on icon "button" at bounding box center [519, 881] width 6 height 10
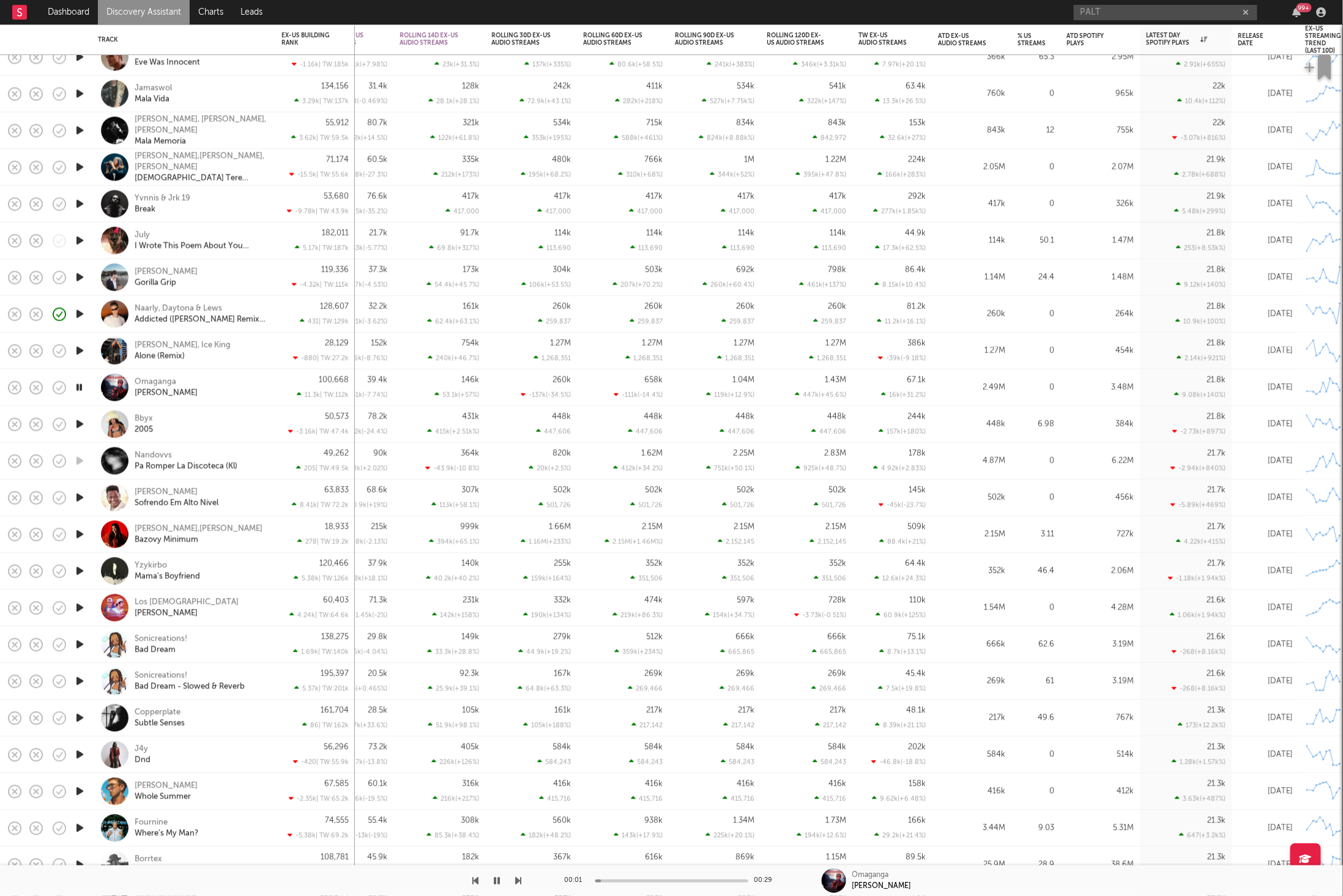
click at [519, 880] on icon "button" at bounding box center [519, 881] width 6 height 10
click at [232, 432] on div "Bbyx 2005" at bounding box center [200, 424] width 131 height 22
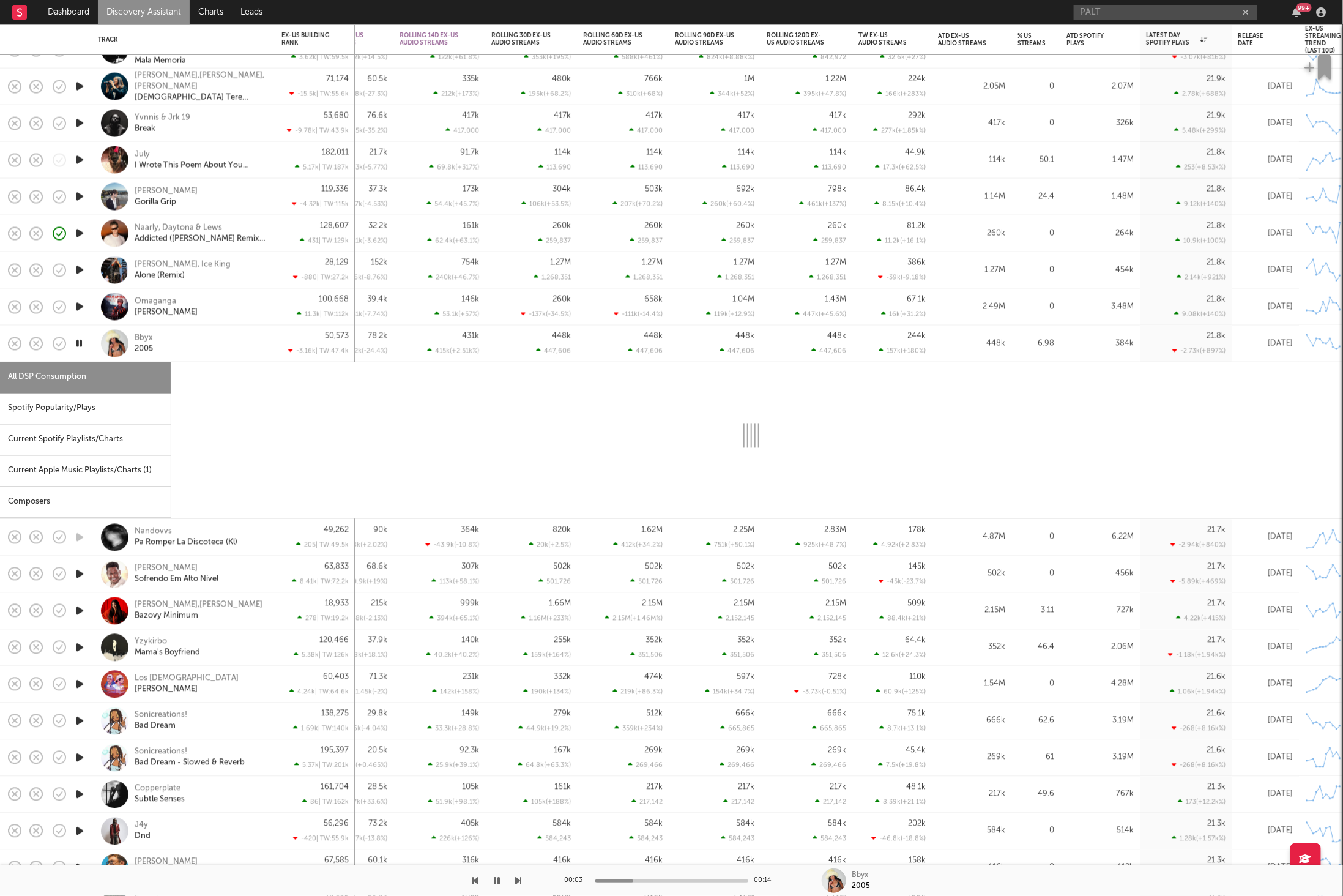
click at [105, 416] on div "Spotify Popularity/Plays" at bounding box center [85, 409] width 171 height 31
select select "1w"
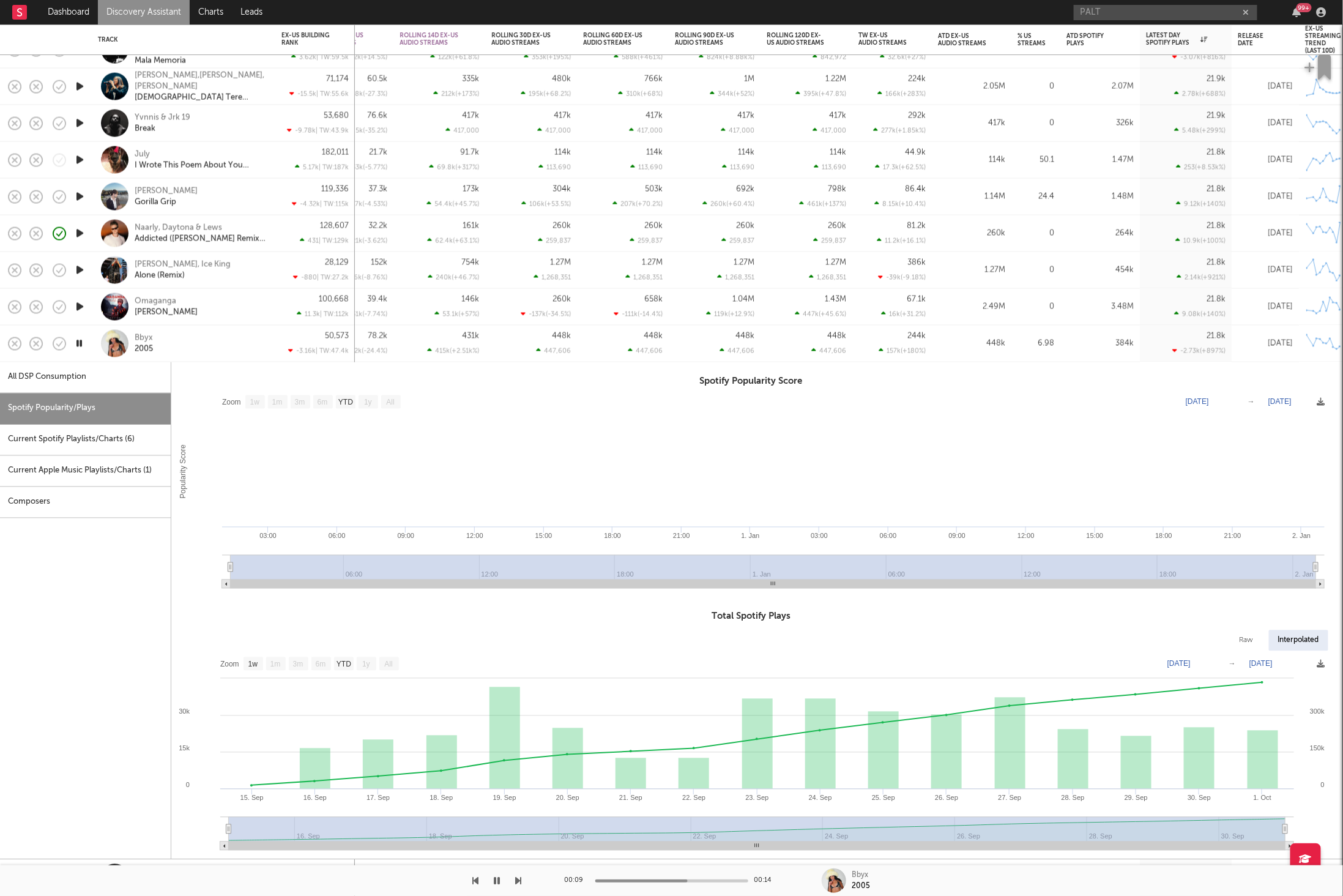
click at [235, 351] on div "Bbyx 2005" at bounding box center [200, 342] width 131 height 22
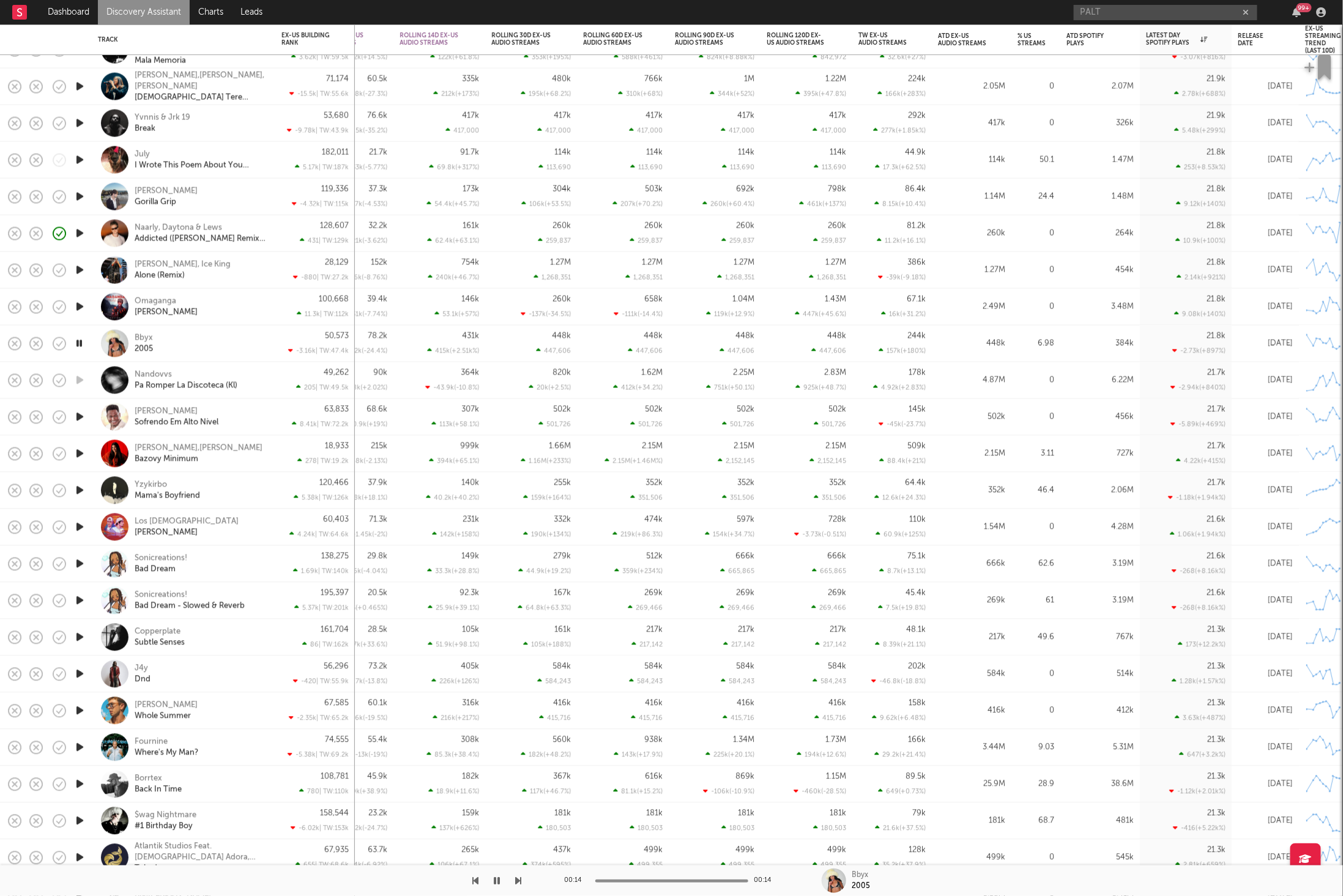
click at [517, 876] on icon "button" at bounding box center [519, 881] width 6 height 10
click at [519, 876] on icon "button" at bounding box center [519, 881] width 6 height 10
click at [518, 881] on icon "button" at bounding box center [519, 881] width 6 height 10
click at [236, 487] on div "Yzykirbo Mama's Boyfriend" at bounding box center [200, 490] width 131 height 22
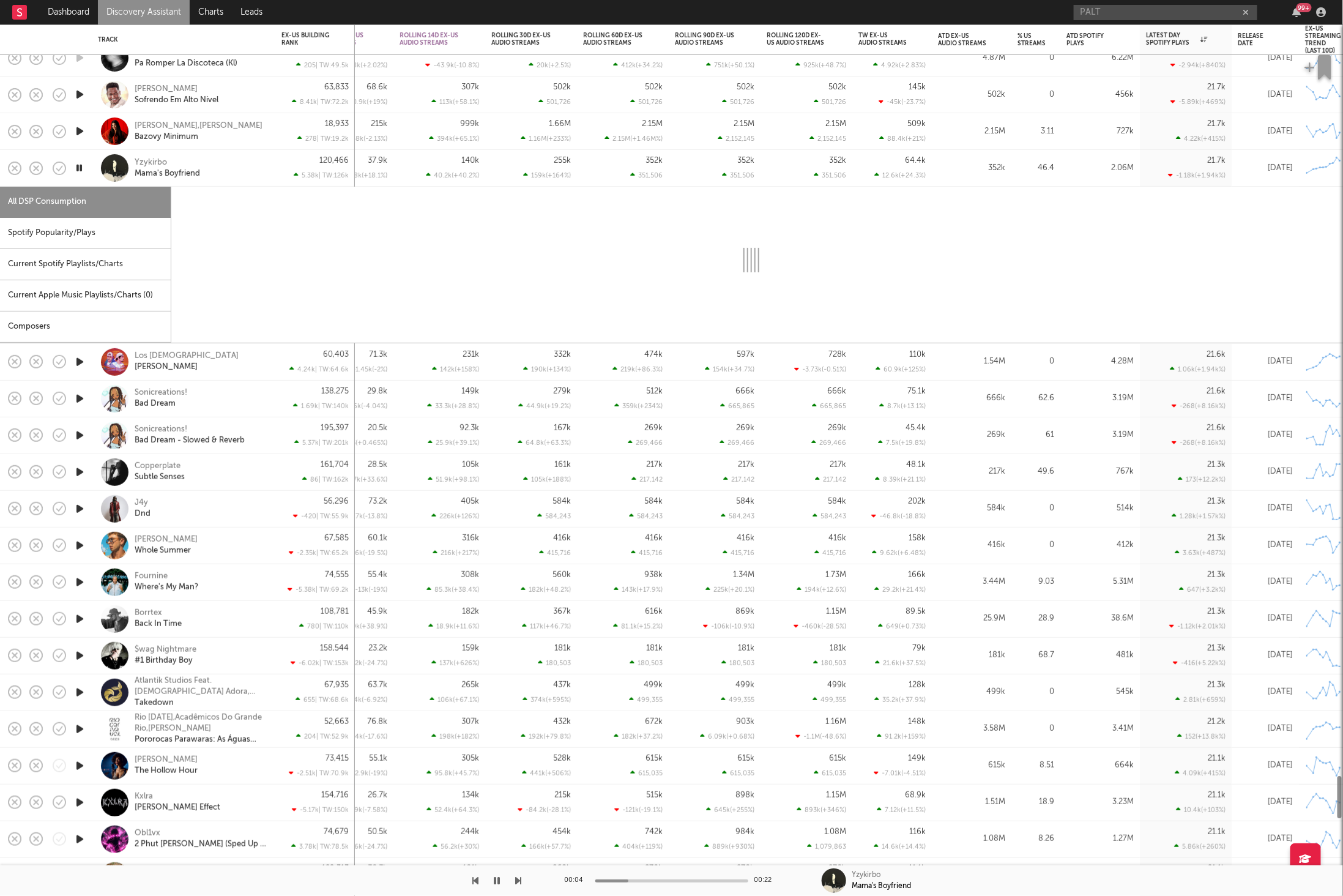
select select "6m"
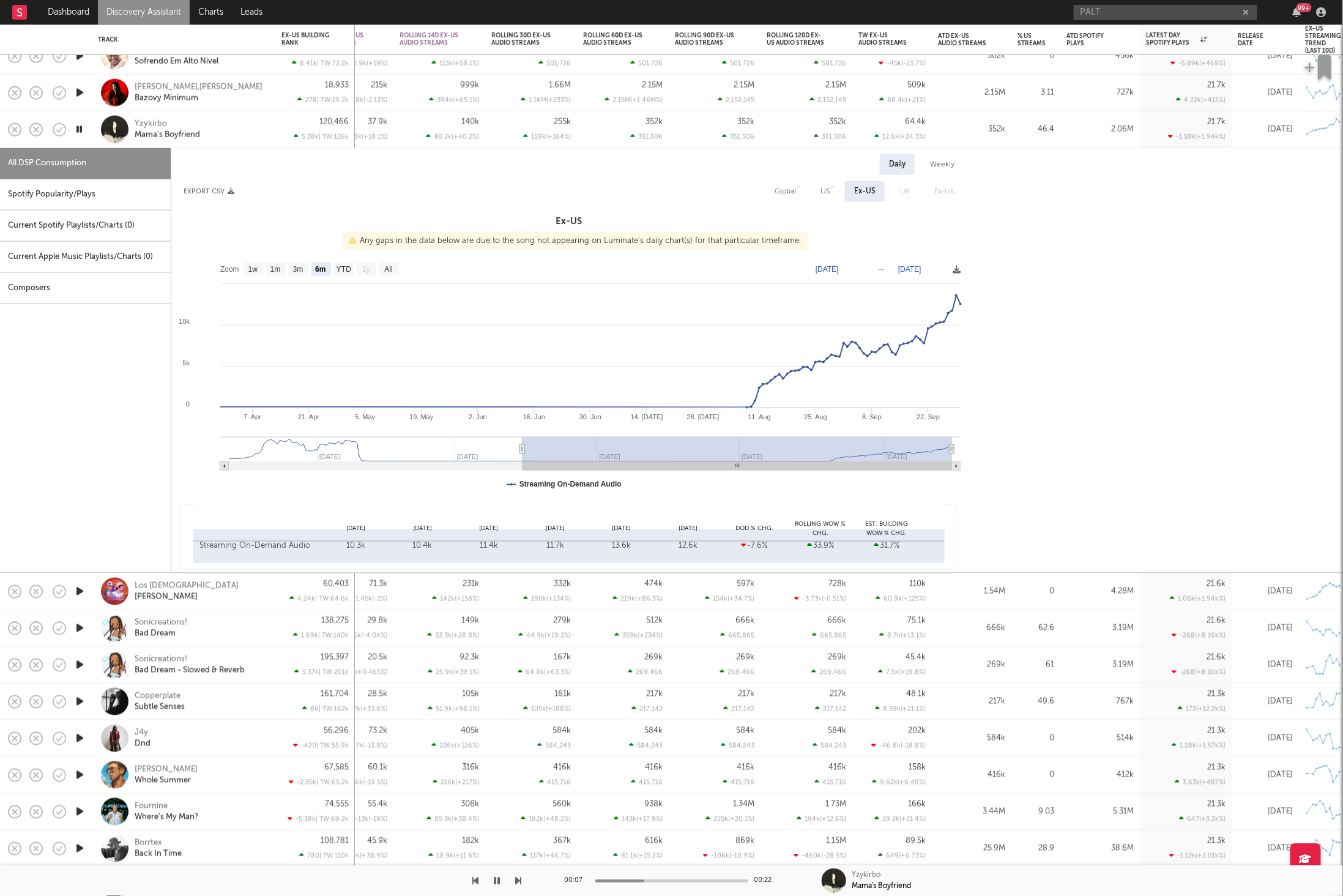
click at [246, 122] on div "Yzykirbo Mama's Boyfriend" at bounding box center [200, 128] width 131 height 22
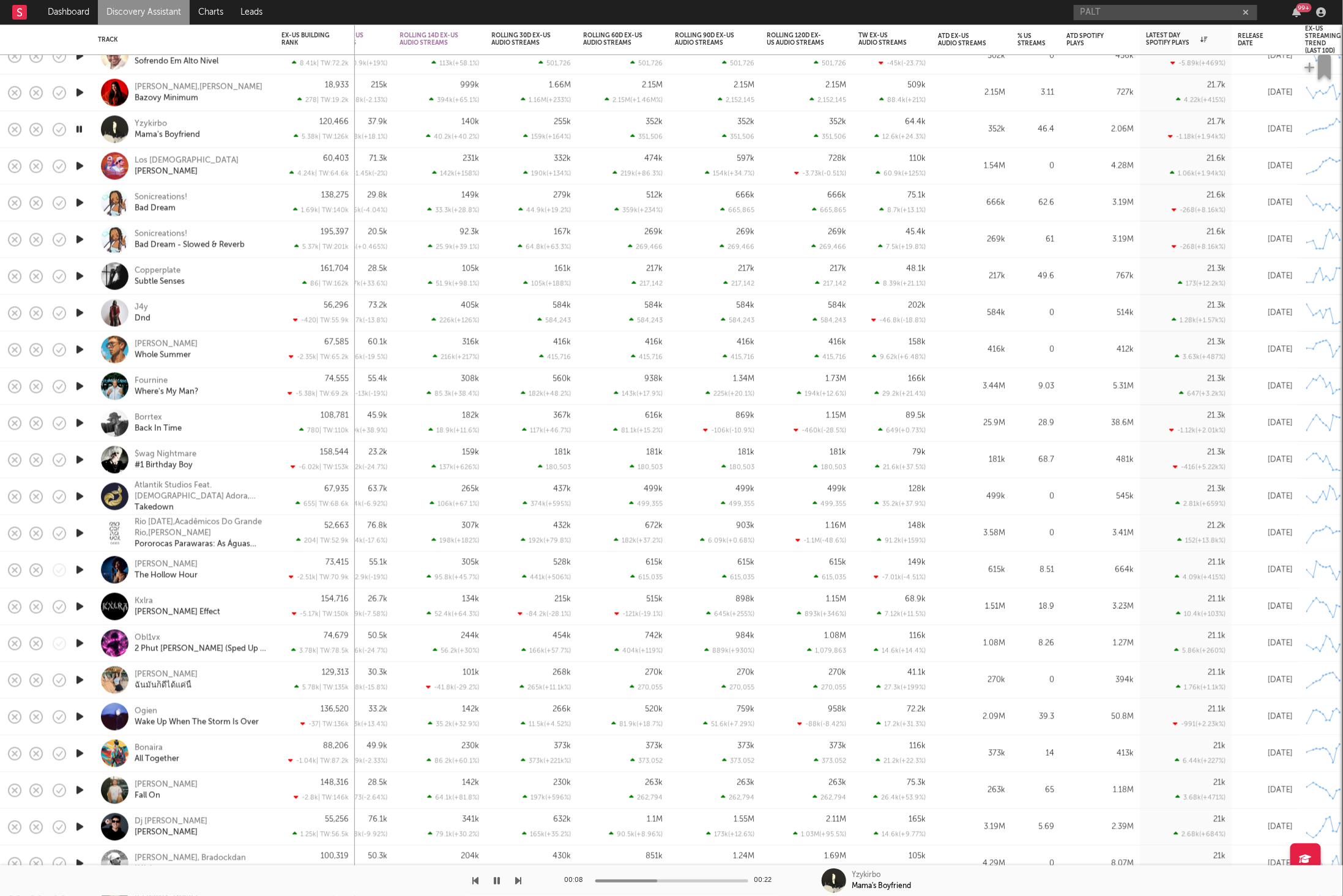
click at [519, 880] on icon "button" at bounding box center [519, 881] width 6 height 10
click at [519, 878] on icon "button" at bounding box center [519, 881] width 6 height 10
click at [255, 194] on div "Sonicreations! Bad Dream" at bounding box center [184, 202] width 171 height 36
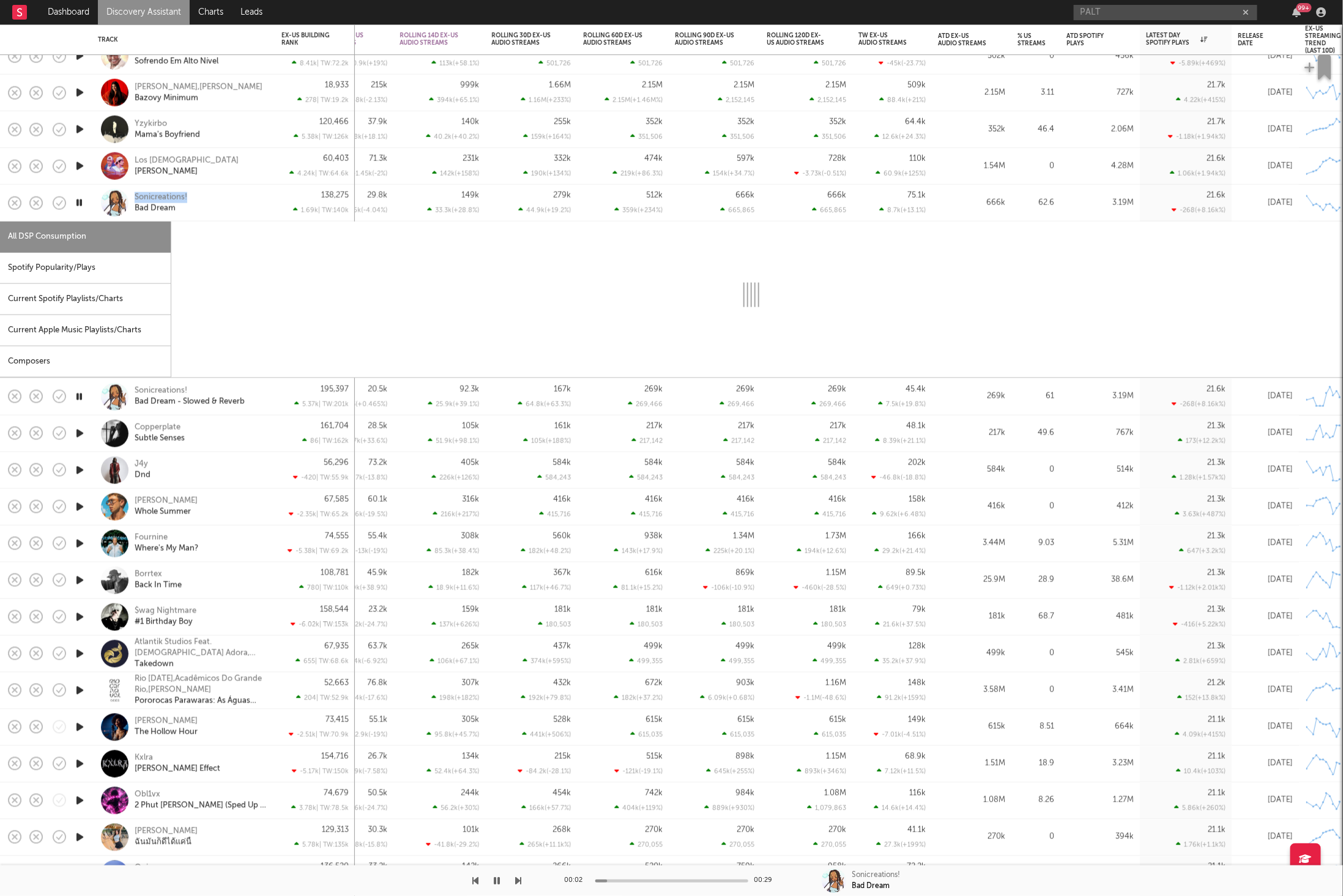
click at [269, 208] on div "Sonicreations! Bad Dream" at bounding box center [184, 202] width 171 height 36
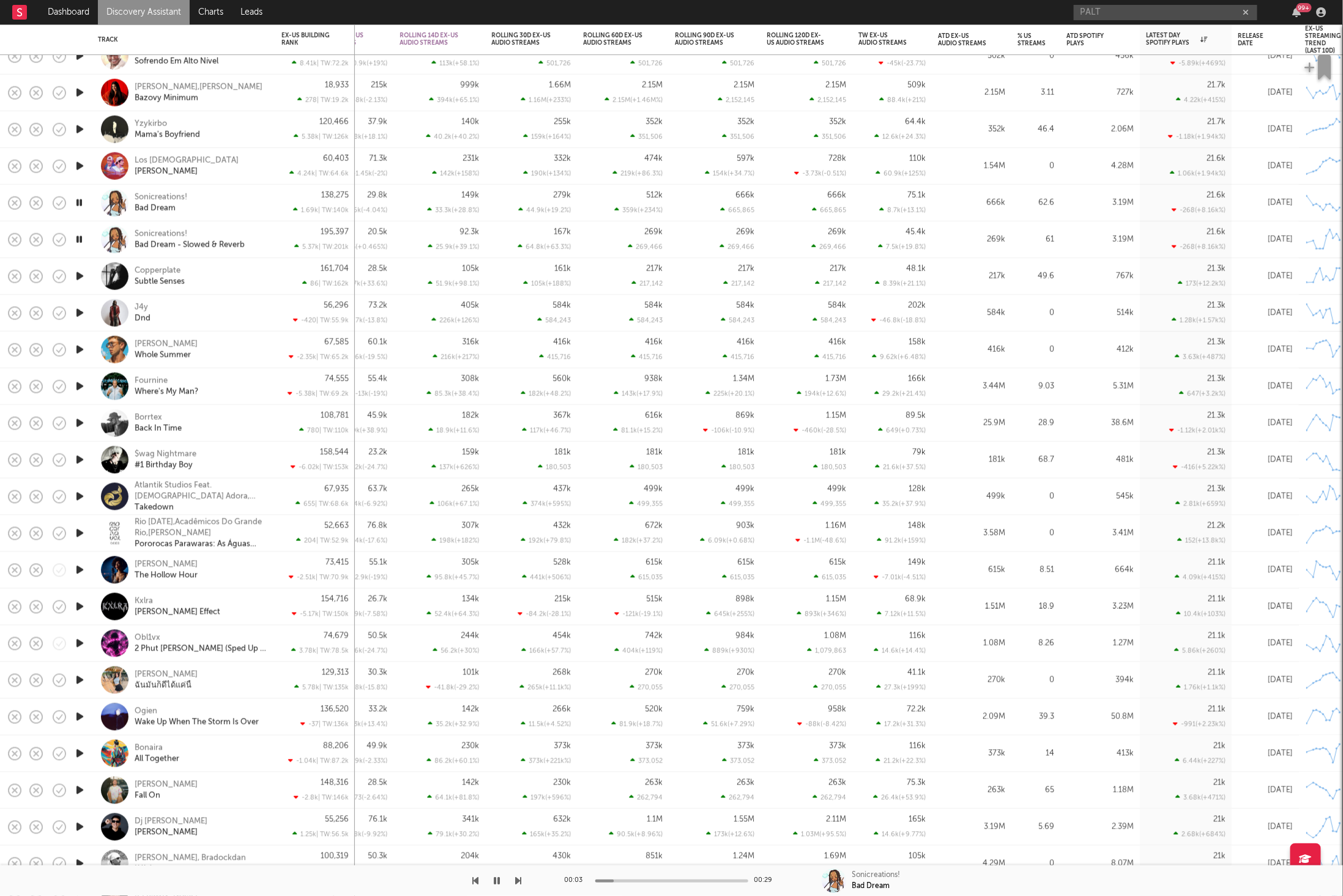
click at [228, 199] on div "Sonicreations! Bad Dream" at bounding box center [200, 202] width 131 height 22
select select "1w"
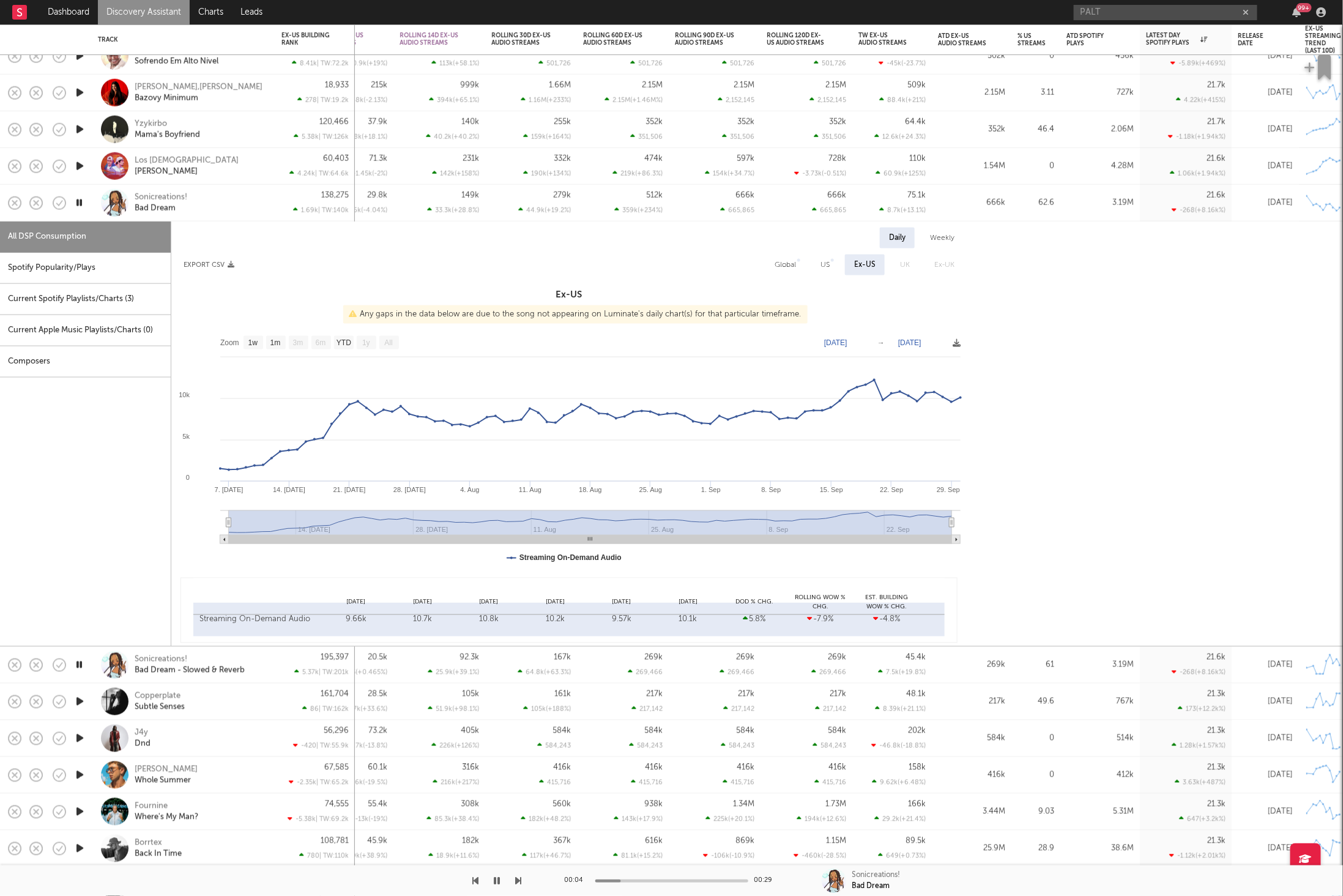
click at [115, 267] on div "Spotify Popularity/Plays" at bounding box center [85, 268] width 171 height 31
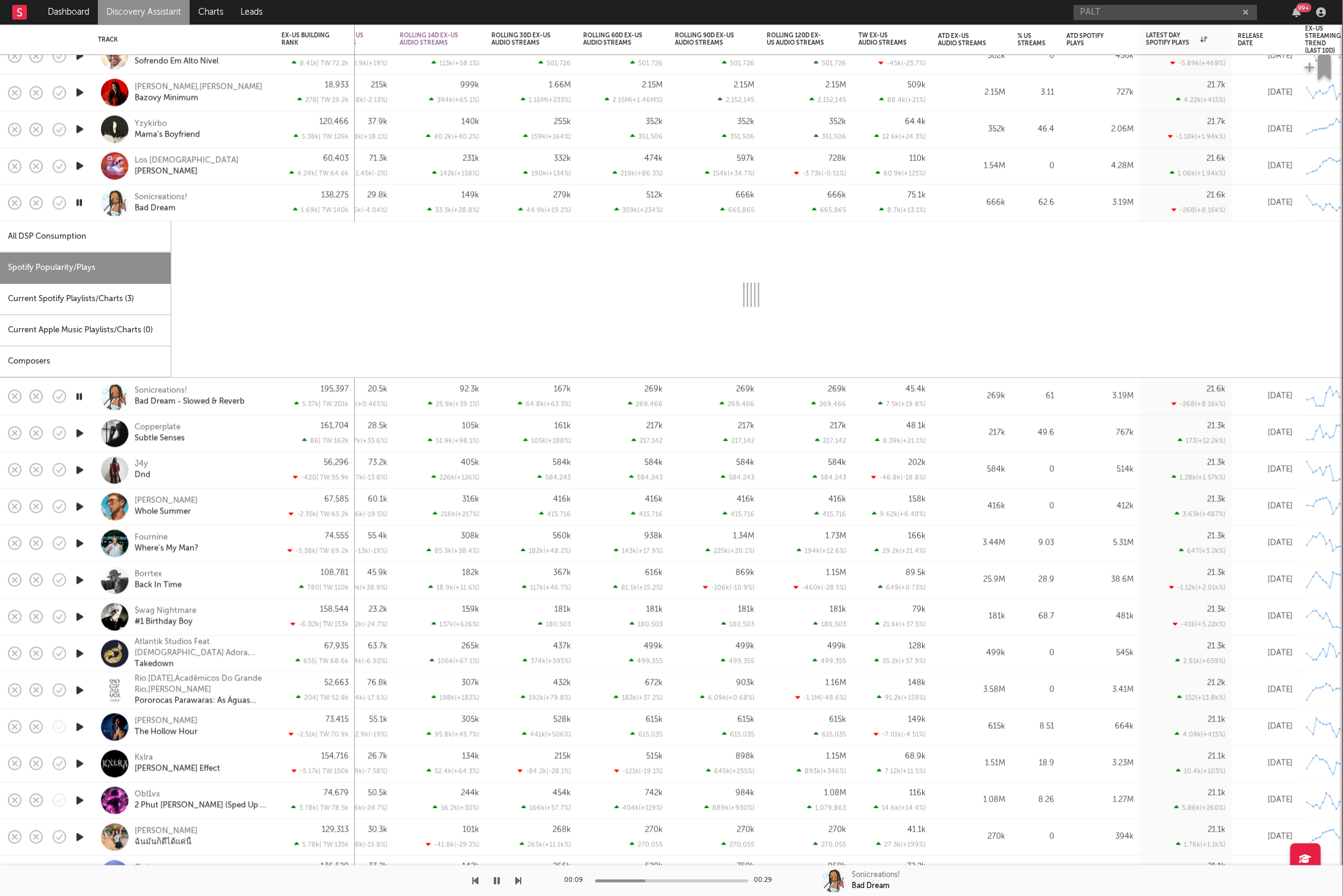
select select "1w"
select select "6m"
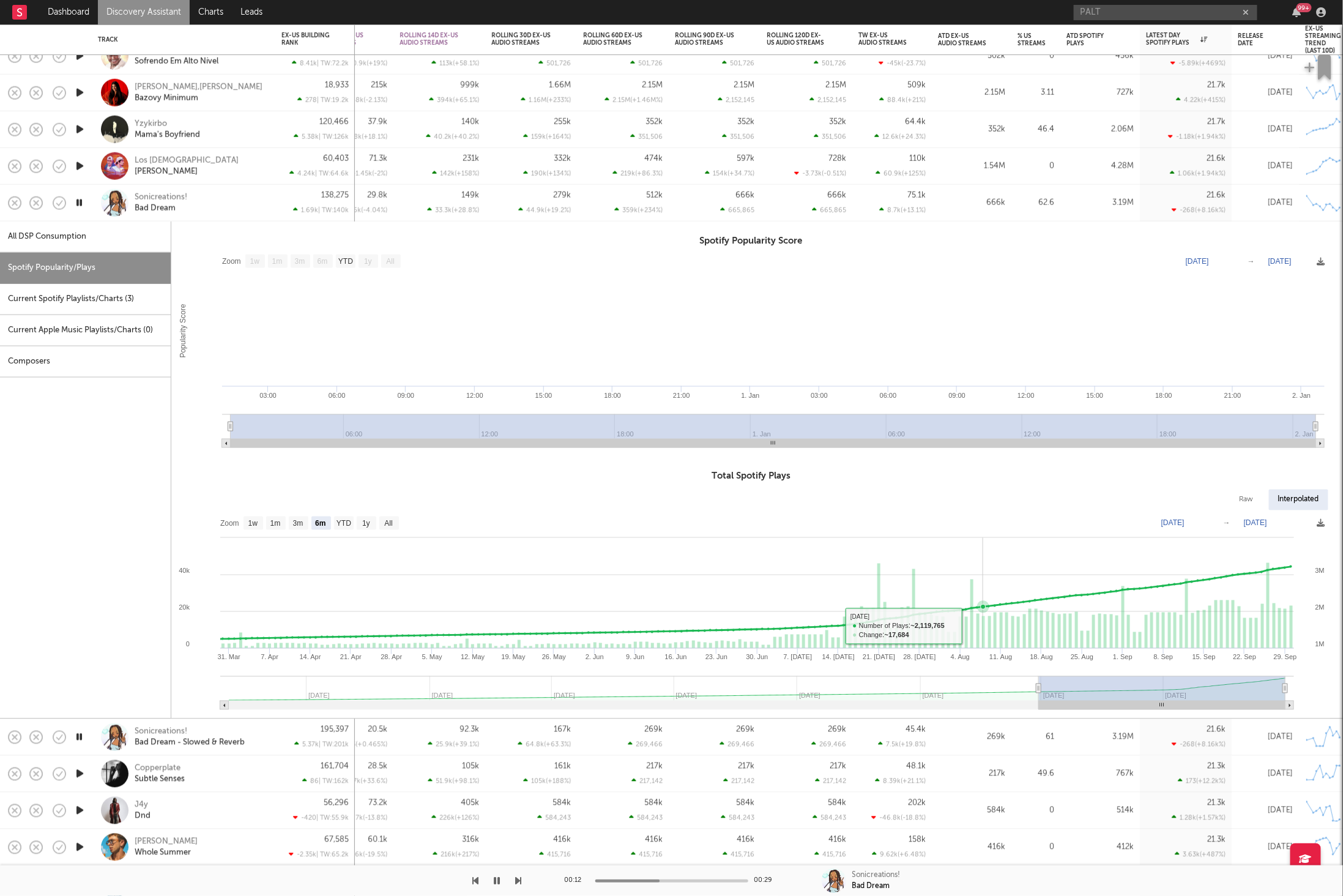
click at [1003, 635] on rect at bounding box center [751, 614] width 1159 height 208
click at [236, 196] on div "Sonicreations! Bad Dream" at bounding box center [200, 202] width 131 height 22
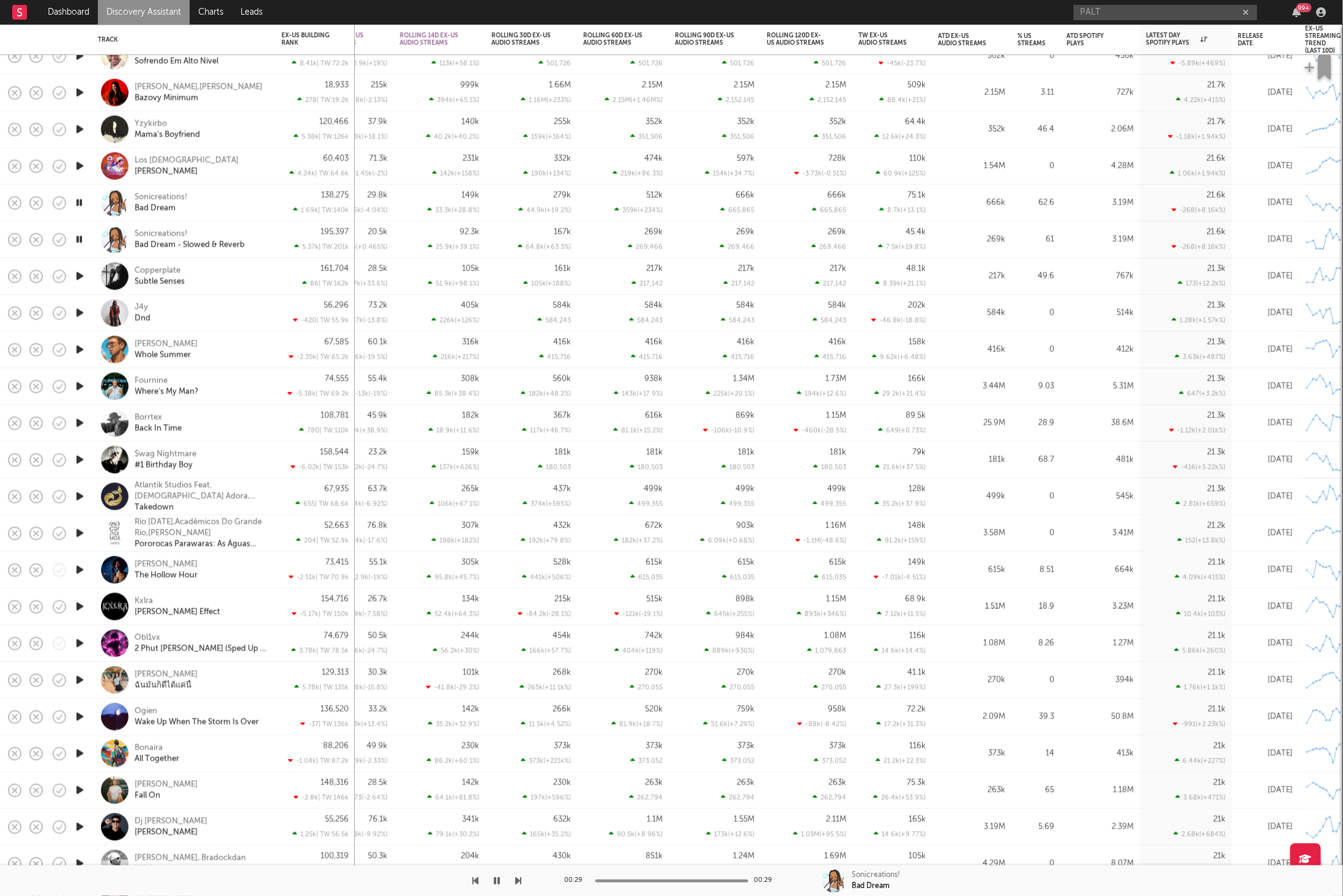
click at [517, 876] on icon "button" at bounding box center [519, 881] width 6 height 10
click at [525, 881] on div "00:29 00:29 Sonicreations! Bad Dream - Slowed & Reverb" at bounding box center [672, 881] width 1343 height 31
click at [519, 880] on icon "button" at bounding box center [519, 881] width 6 height 10
click at [516, 882] on icon "button" at bounding box center [519, 881] width 6 height 10
click at [517, 884] on icon "button" at bounding box center [519, 881] width 6 height 10
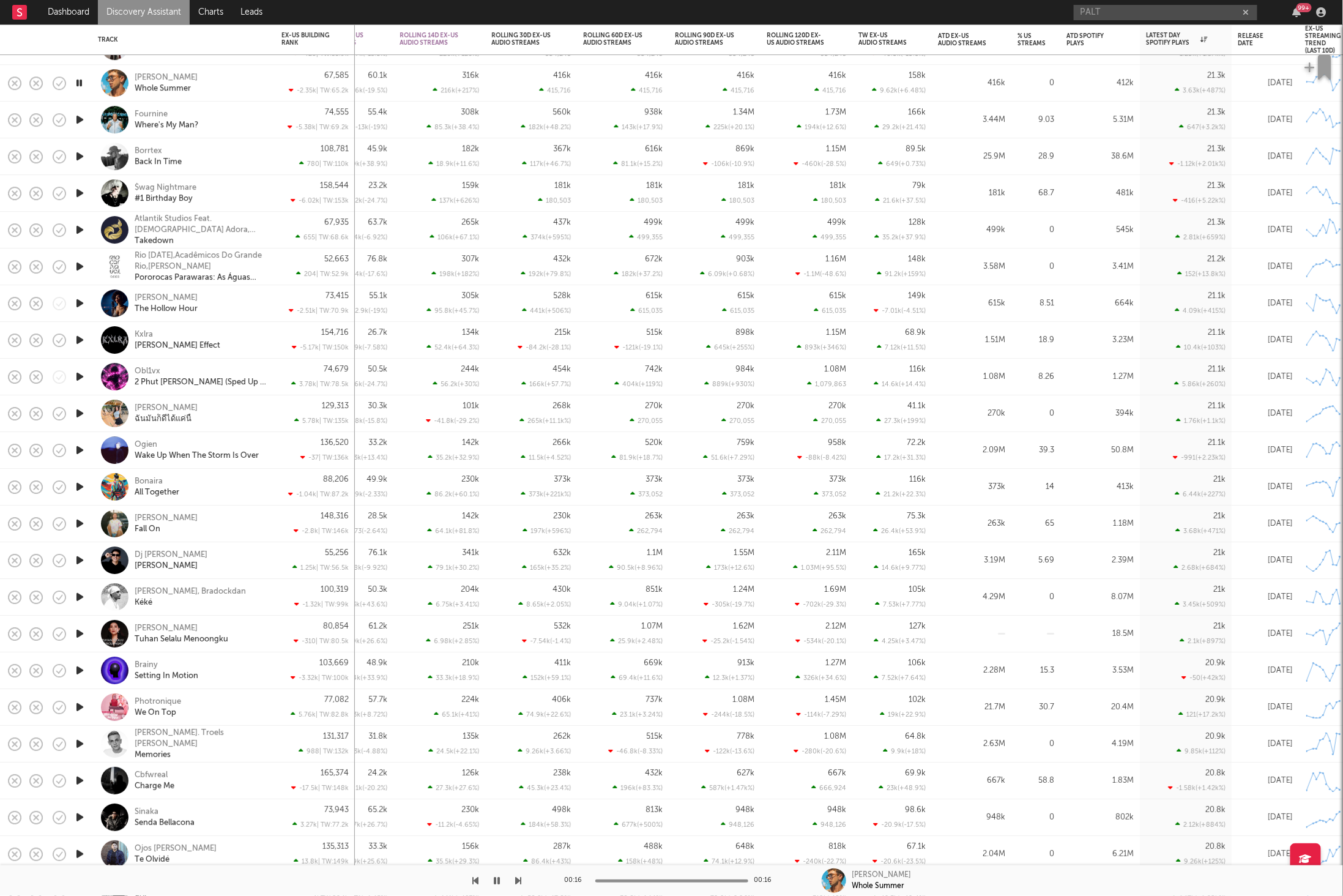
click at [493, 883] on button "button" at bounding box center [497, 881] width 12 height 31
click at [501, 883] on button "button" at bounding box center [497, 881] width 12 height 31
click at [489, 876] on div at bounding box center [261, 881] width 522 height 31
click at [495, 881] on icon "button" at bounding box center [497, 881] width 6 height 10
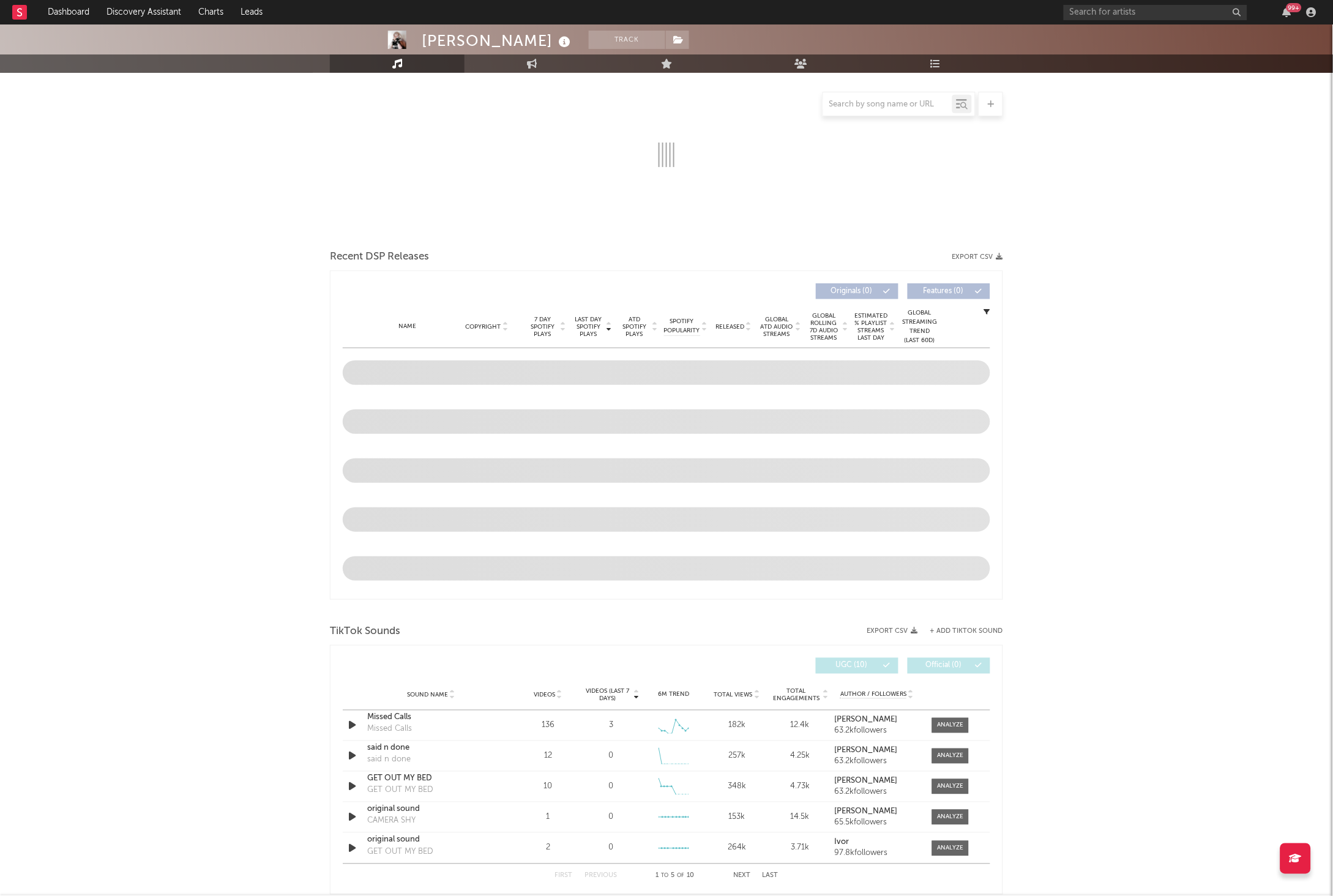
select select "6m"
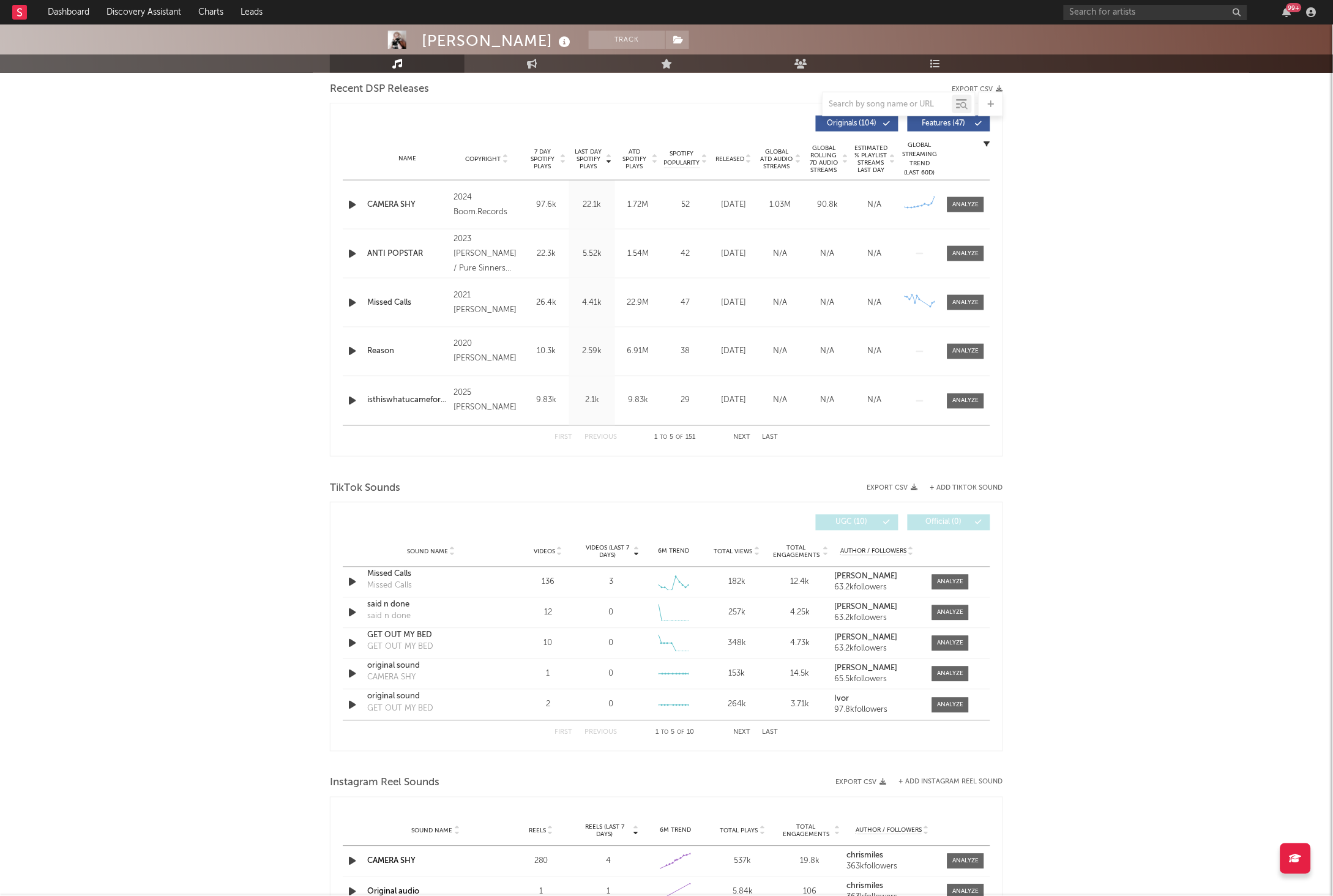
scroll to position [432, 0]
click at [422, 671] on div "original sound CAMERA SHY" at bounding box center [431, 672] width 128 height 28
click at [409, 667] on div "original sound" at bounding box center [431, 664] width 128 height 12
